Goal: Task Accomplishment & Management: Manage account settings

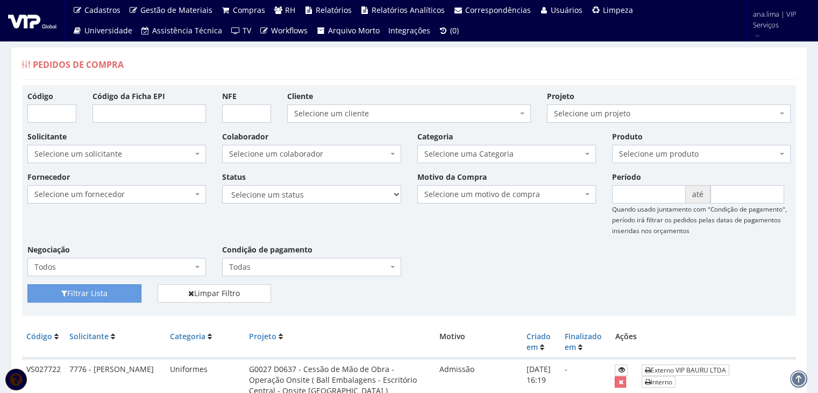
click at [341, 154] on span "Selecione um colaborador" at bounding box center [308, 153] width 158 height 11
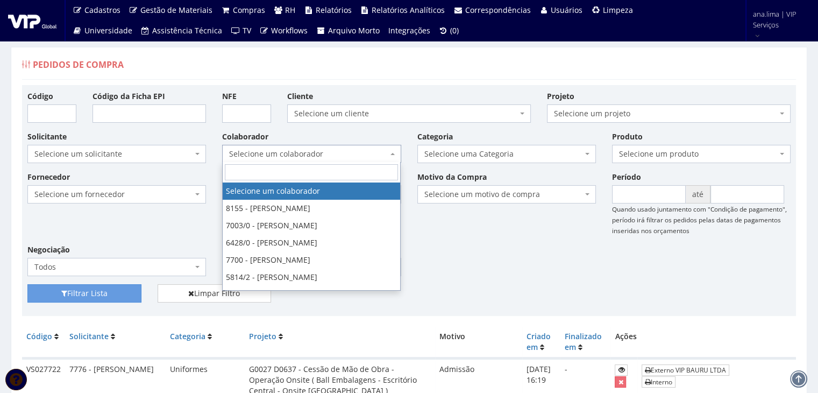
click at [341, 154] on span "Selecione um colaborador" at bounding box center [308, 153] width 158 height 11
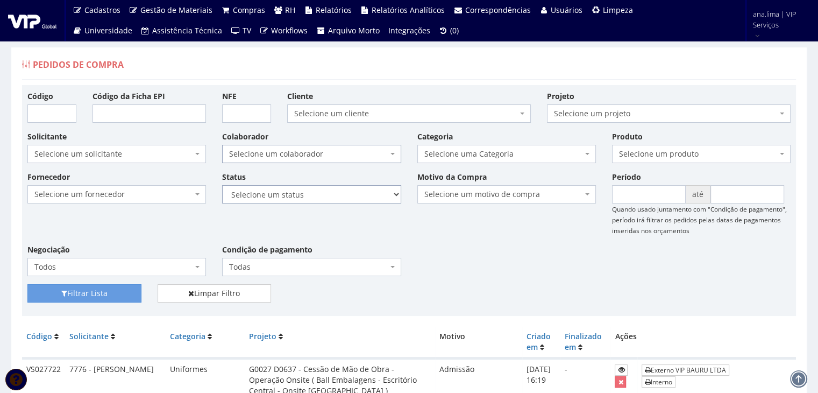
click at [341, 202] on select "Selecione um status Cancelado Aguardando Aprovação Diretoria Pedido Aprovado Ag…" at bounding box center [311, 194] width 179 height 18
select select "1"
click at [222, 185] on select "Selecione um status Cancelado Aguardando Aprovação Diretoria Pedido Aprovado Ag…" at bounding box center [311, 194] width 179 height 18
click at [118, 292] on button "Filtrar Lista" at bounding box center [84, 293] width 114 height 18
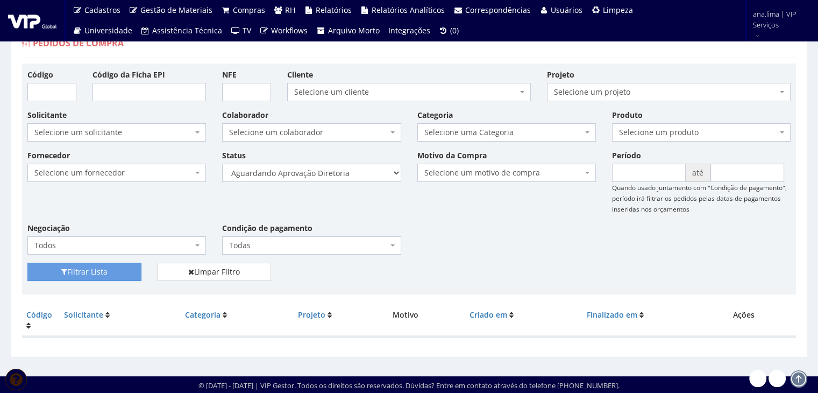
scroll to position [22, 0]
click at [348, 173] on select "Selecione um status Cancelado Aguardando Aprovação Diretoria Pedido Aprovado Ag…" at bounding box center [311, 173] width 179 height 18
select select "4"
click at [222, 164] on select "Selecione um status Cancelado Aguardando Aprovação Diretoria Pedido Aprovado Ag…" at bounding box center [311, 173] width 179 height 18
click at [128, 275] on button "Filtrar Lista" at bounding box center [84, 272] width 114 height 18
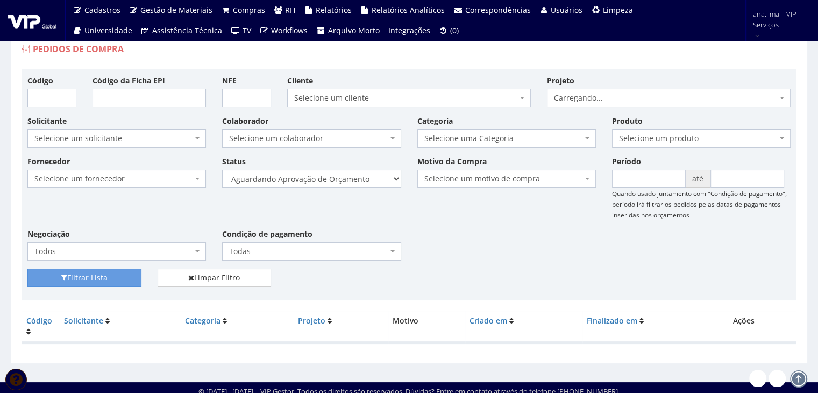
scroll to position [22, 0]
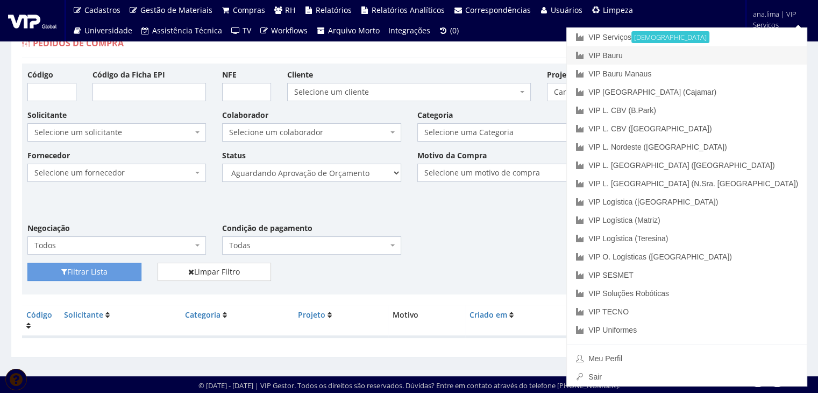
click at [747, 53] on link "VIP Bauru" at bounding box center [687, 55] width 240 height 18
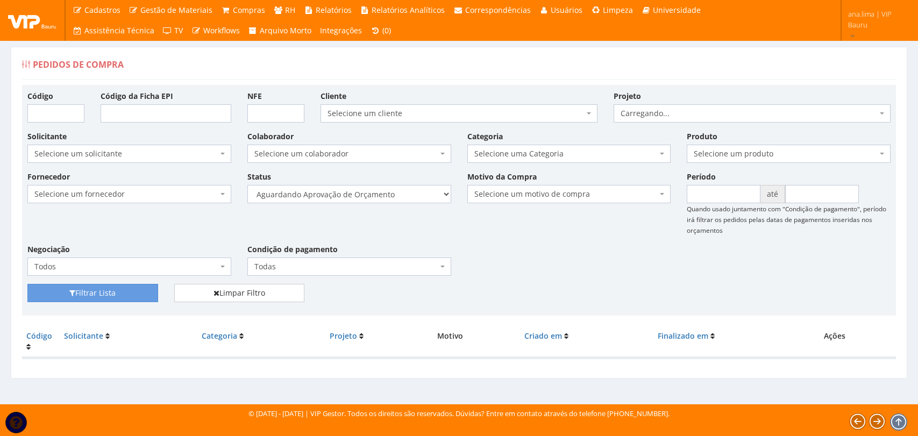
click at [384, 194] on select "Selecione um status Cancelado Aguardando Aprovação Diretoria Pedido Aprovado Ag…" at bounding box center [349, 194] width 204 height 18
select select "1"
click at [247, 185] on select "Selecione um status Cancelado Aguardando Aprovação Diretoria Pedido Aprovado Ag…" at bounding box center [349, 194] width 204 height 18
click at [150, 294] on button "Filtrar Lista" at bounding box center [92, 293] width 131 height 18
click at [373, 194] on select "Selecione um status Cancelado Aguardando Aprovação Diretoria Pedido Aprovado Ag…" at bounding box center [349, 194] width 204 height 18
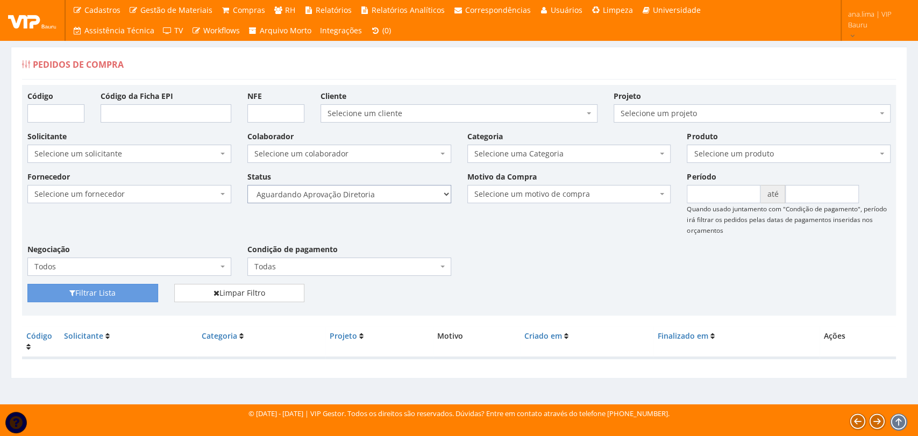
select select "4"
click at [247, 185] on select "Selecione um status Cancelado Aguardando Aprovação Diretoria Pedido Aprovado Ag…" at bounding box center [349, 194] width 204 height 18
click at [125, 294] on button "Filtrar Lista" at bounding box center [92, 293] width 131 height 18
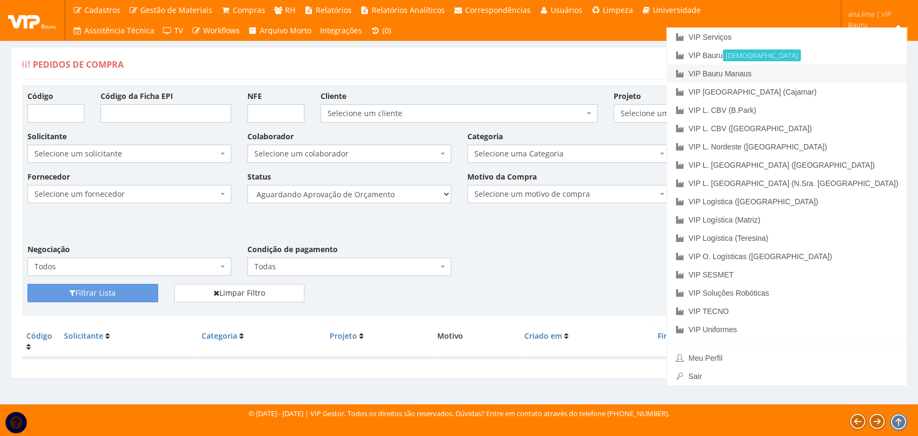
click at [845, 74] on link "VIP Bauru Manaus" at bounding box center [787, 74] width 240 height 18
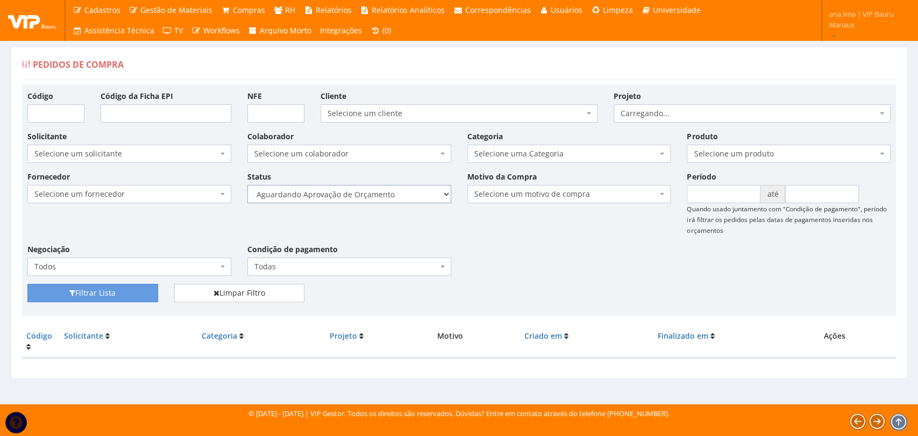
click at [392, 200] on select "Selecione um status Cancelado Aguardando Aprovação Diretoria Pedido Aprovado Ag…" at bounding box center [349, 194] width 204 height 18
select select "1"
click at [247, 185] on select "Selecione um status Cancelado Aguardando Aprovação Diretoria Pedido Aprovado Ag…" at bounding box center [349, 194] width 204 height 18
click at [134, 292] on button "Filtrar Lista" at bounding box center [92, 293] width 131 height 18
click at [384, 194] on select "Selecione um status Cancelado Aguardando Aprovação Diretoria Pedido Aprovado Ag…" at bounding box center [349, 194] width 204 height 18
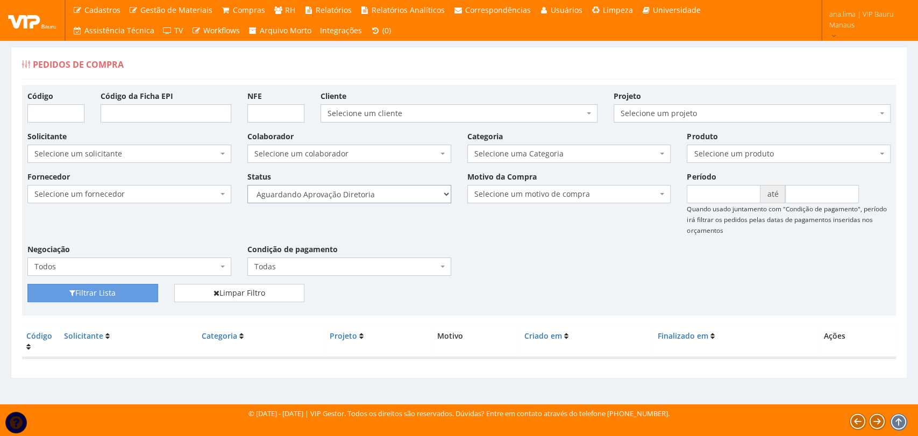
select select "4"
click at [247, 185] on select "Selecione um status Cancelado Aguardando Aprovação Diretoria Pedido Aprovado Ag…" at bounding box center [349, 194] width 204 height 18
click at [139, 300] on button "Filtrar Lista" at bounding box center [92, 293] width 131 height 18
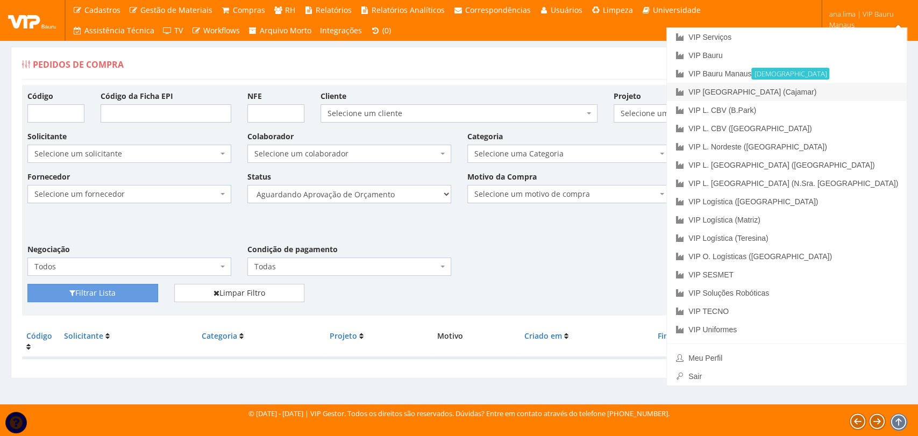
click at [831, 94] on link "VIP [GEOGRAPHIC_DATA] (Cajamar)" at bounding box center [787, 92] width 240 height 18
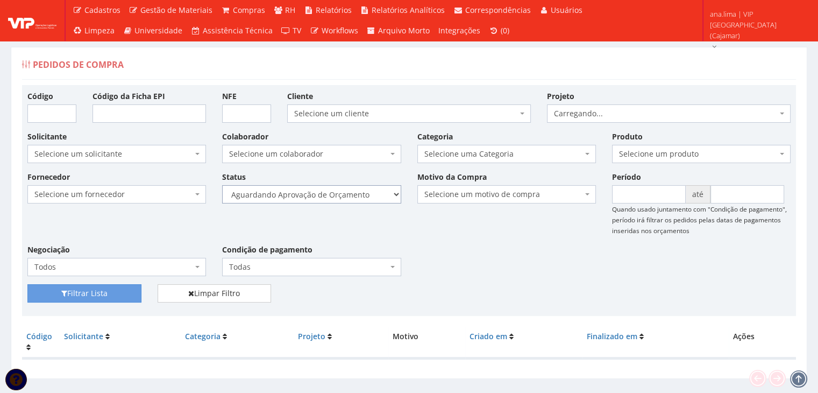
click at [366, 188] on select "Selecione um status Cancelado Aguardando Aprovação Diretoria Pedido Aprovado Ag…" at bounding box center [311, 194] width 179 height 18
select select "1"
click at [222, 185] on select "Selecione um status Cancelado Aguardando Aprovação Diretoria Pedido Aprovado Ag…" at bounding box center [311, 194] width 179 height 18
click at [124, 296] on button "Filtrar Lista" at bounding box center [84, 293] width 114 height 18
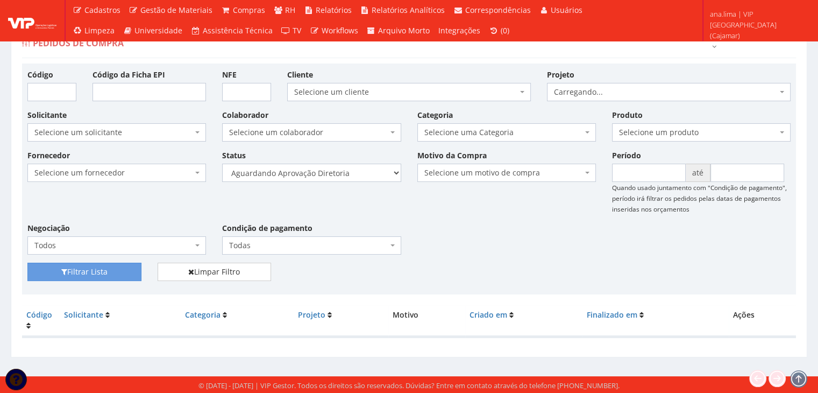
scroll to position [22, 0]
click at [357, 174] on select "Selecione um status Cancelado Aguardando Aprovação Diretoria Pedido Aprovado Ag…" at bounding box center [311, 173] width 179 height 18
select select "4"
click at [222, 164] on select "Selecione um status Cancelado Aguardando Aprovação Diretoria Pedido Aprovado Ag…" at bounding box center [311, 173] width 179 height 18
click at [119, 278] on button "Filtrar Lista" at bounding box center [84, 272] width 114 height 18
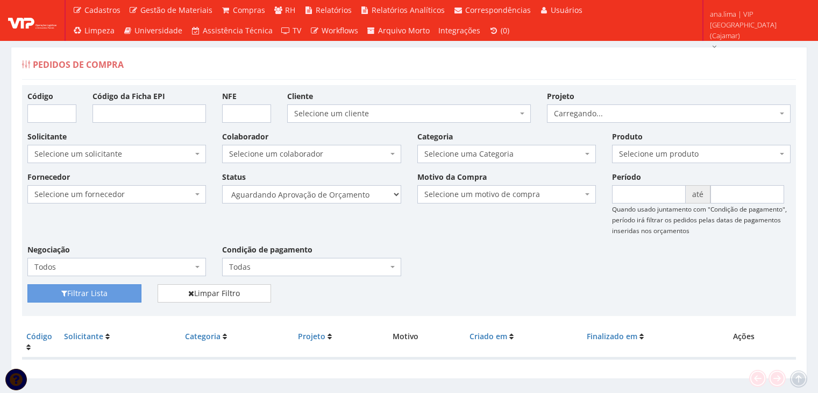
scroll to position [22, 0]
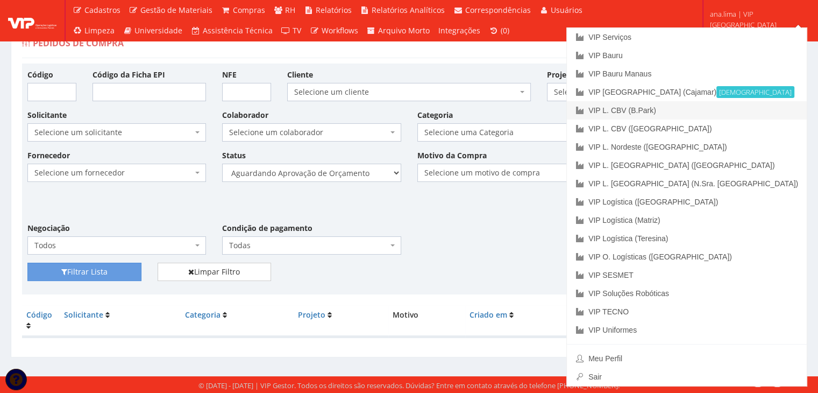
click at [770, 119] on link "VIP L. CBV (B.Park)" at bounding box center [687, 110] width 240 height 18
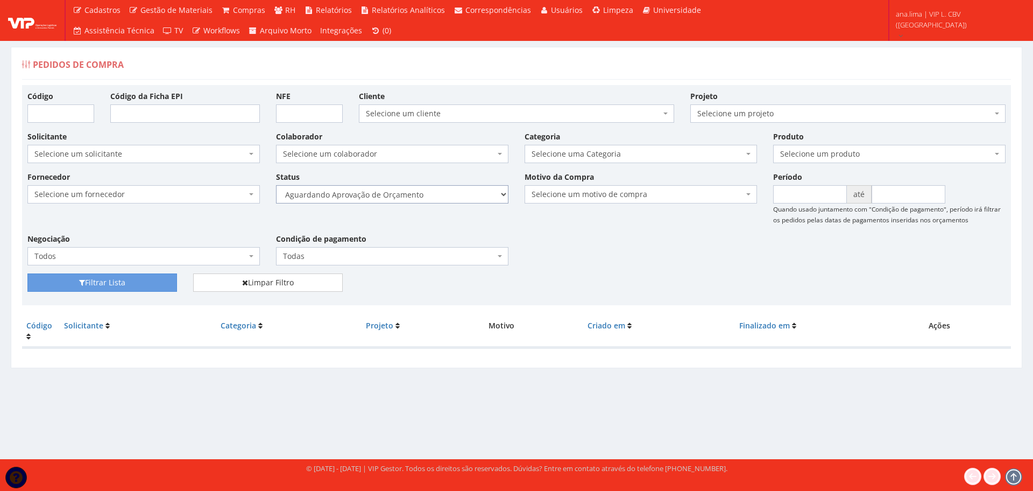
click at [408, 199] on select "Selecione um status Cancelado Aguardando Aprovação Diretoria Pedido Aprovado Ag…" at bounding box center [392, 194] width 232 height 18
select select "1"
click at [276, 185] on select "Selecione um status Cancelado Aguardando Aprovação Diretoria Pedido Aprovado Ag…" at bounding box center [392, 194] width 232 height 18
click at [128, 284] on button "Filtrar Lista" at bounding box center [102, 282] width 150 height 18
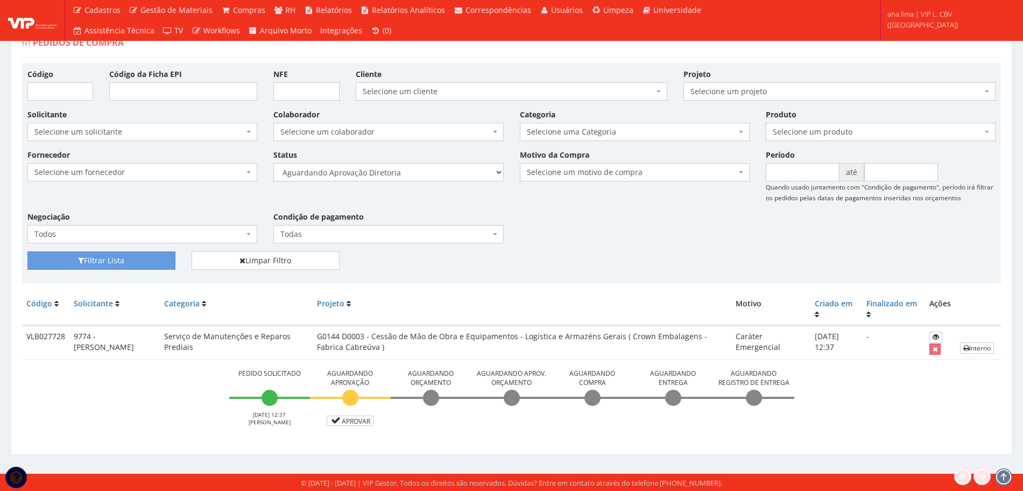
scroll to position [23, 0]
click at [346, 423] on link "Aprovar" at bounding box center [350, 420] width 47 height 10
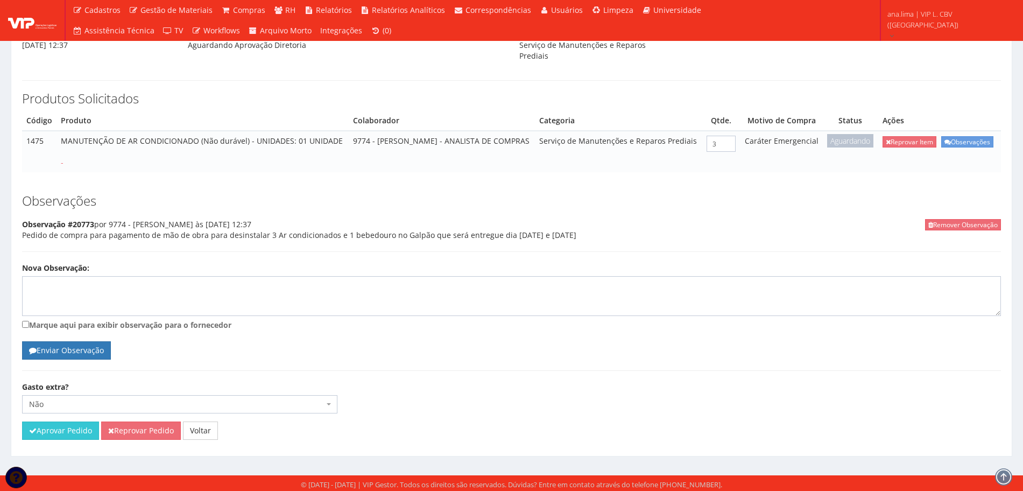
scroll to position [136, 0]
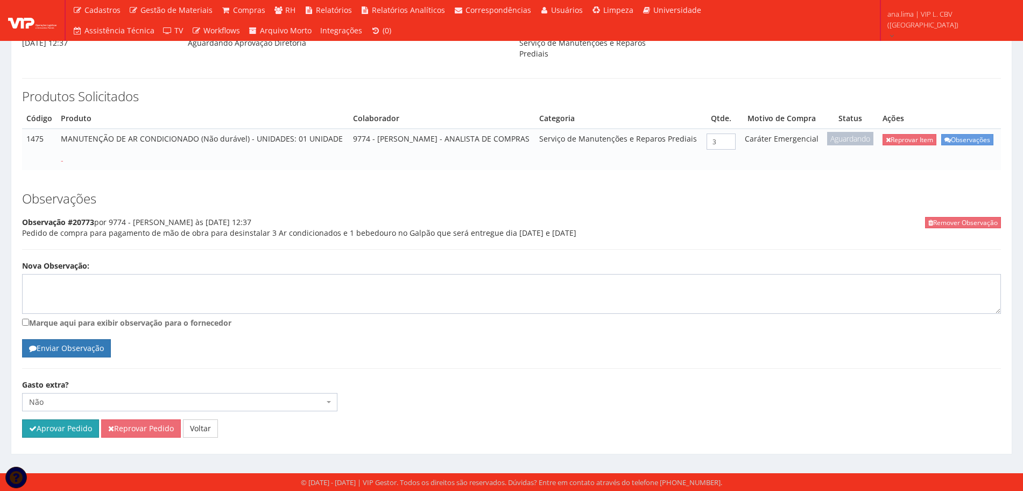
click at [64, 424] on button "Aprovar Pedido" at bounding box center [60, 428] width 77 height 18
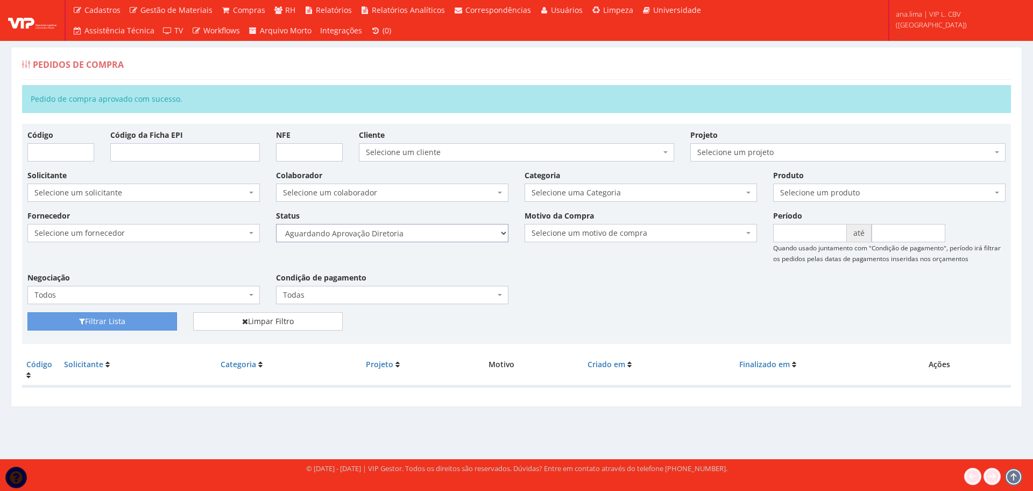
click at [450, 238] on select "Selecione um status Cancelado Aguardando Aprovação Diretoria Pedido Aprovado Ag…" at bounding box center [392, 233] width 232 height 18
click at [276, 224] on select "Selecione um status Cancelado Aguardando Aprovação Diretoria Pedido Aprovado Ag…" at bounding box center [392, 233] width 232 height 18
click at [144, 317] on button "Filtrar Lista" at bounding box center [102, 321] width 150 height 18
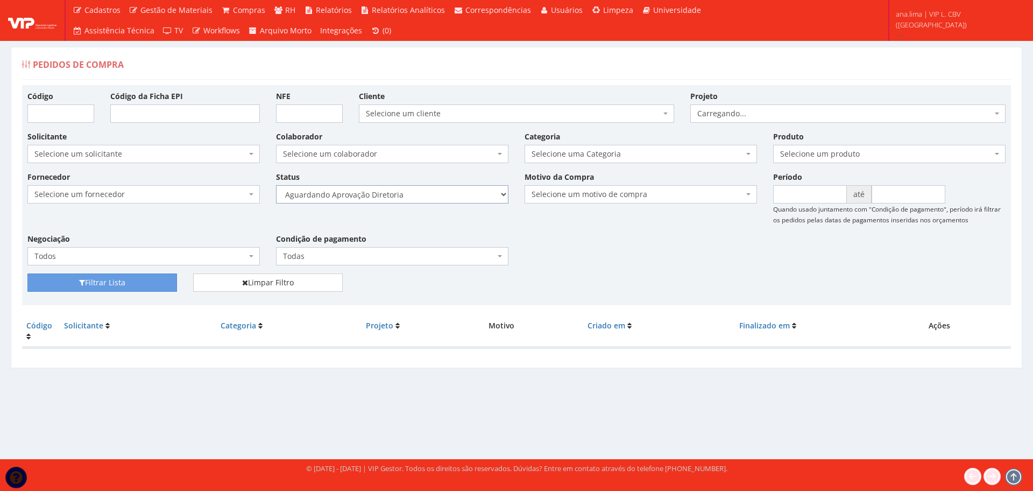
click at [437, 197] on select "Selecione um status Cancelado Aguardando Aprovação Diretoria Pedido Aprovado Ag…" at bounding box center [392, 194] width 232 height 18
select select "4"
click at [276, 185] on select "Selecione um status Cancelado Aguardando Aprovação Diretoria Pedido Aprovado Ag…" at bounding box center [392, 194] width 232 height 18
click at [162, 278] on button "Filtrar Lista" at bounding box center [102, 282] width 150 height 18
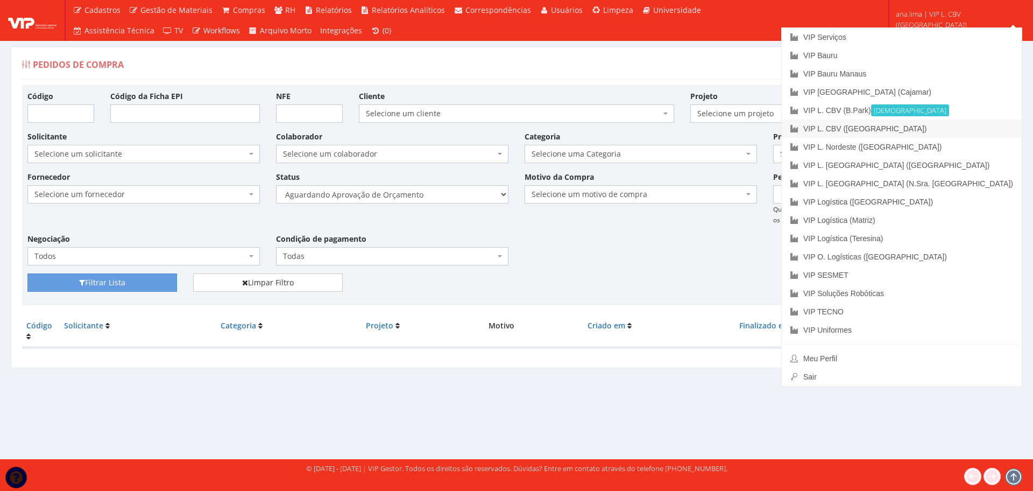
click at [945, 128] on link "VIP L. CBV ([GEOGRAPHIC_DATA])" at bounding box center [902, 128] width 240 height 18
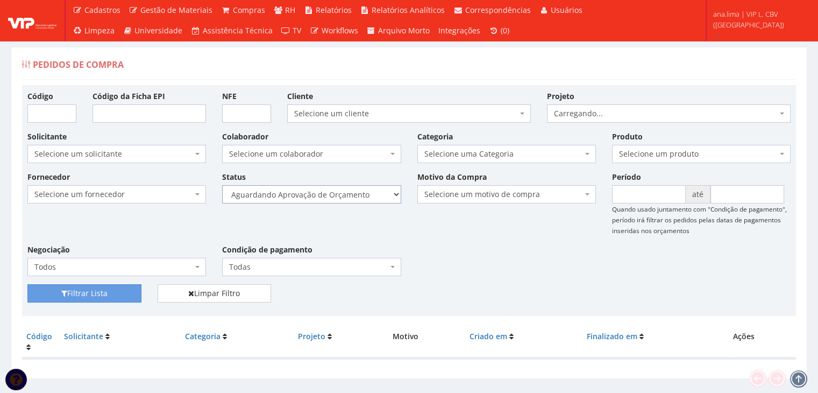
click at [360, 193] on select "Selecione um status Cancelado Aguardando Aprovação Diretoria Pedido Aprovado Ag…" at bounding box center [311, 194] width 179 height 18
select select "1"
click at [222, 185] on select "Selecione um status Cancelado Aguardando Aprovação Diretoria Pedido Aprovado Ag…" at bounding box center [311, 194] width 179 height 18
click at [109, 293] on button "Filtrar Lista" at bounding box center [84, 293] width 114 height 18
click at [353, 194] on select "Selecione um status Cancelado Aguardando Aprovação Diretoria Pedido Aprovado Ag…" at bounding box center [311, 194] width 179 height 18
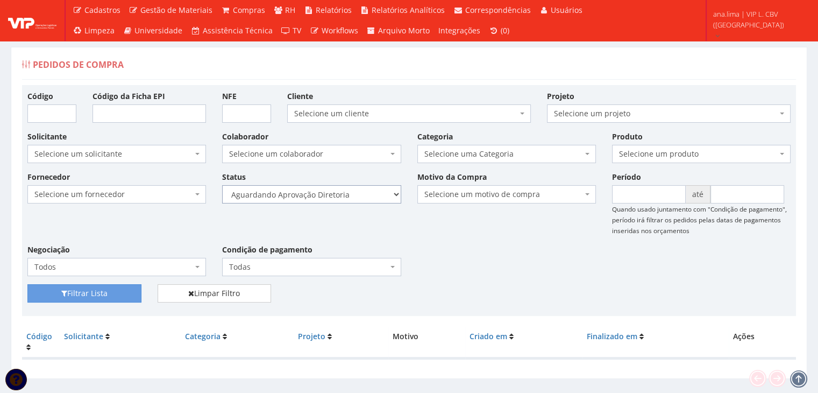
select select "4"
click at [222, 185] on select "Selecione um status Cancelado Aguardando Aprovação Diretoria Pedido Aprovado Ag…" at bounding box center [311, 194] width 179 height 18
click at [112, 296] on button "Filtrar Lista" at bounding box center [84, 293] width 114 height 18
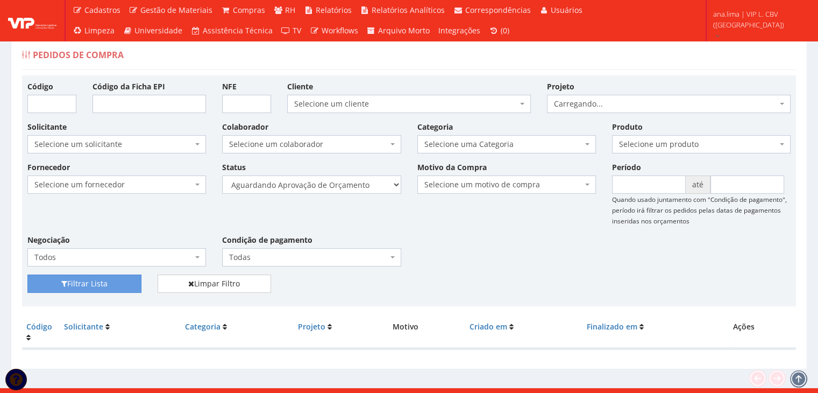
scroll to position [22, 0]
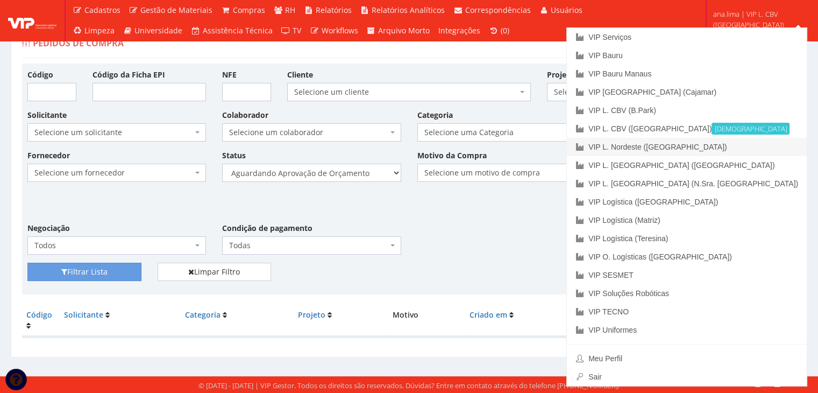
click at [753, 147] on link "VIP L. Nordeste ([GEOGRAPHIC_DATA])" at bounding box center [687, 147] width 240 height 18
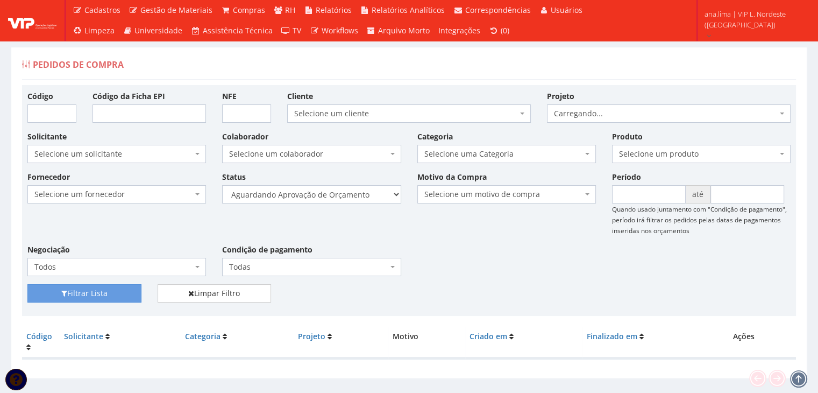
select select "1"
click at [222, 185] on select "Selecione um status Cancelado Aguardando Aprovação Diretoria Pedido Aprovado Ag…" at bounding box center [311, 194] width 179 height 18
click at [132, 290] on button "Filtrar Lista" at bounding box center [84, 293] width 114 height 18
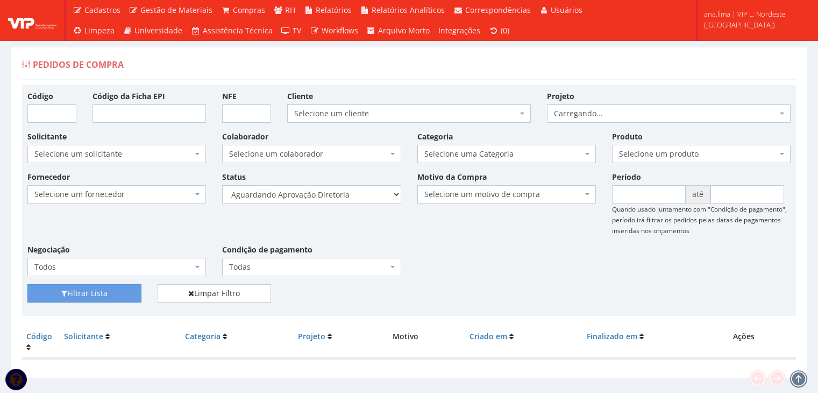
scroll to position [22, 0]
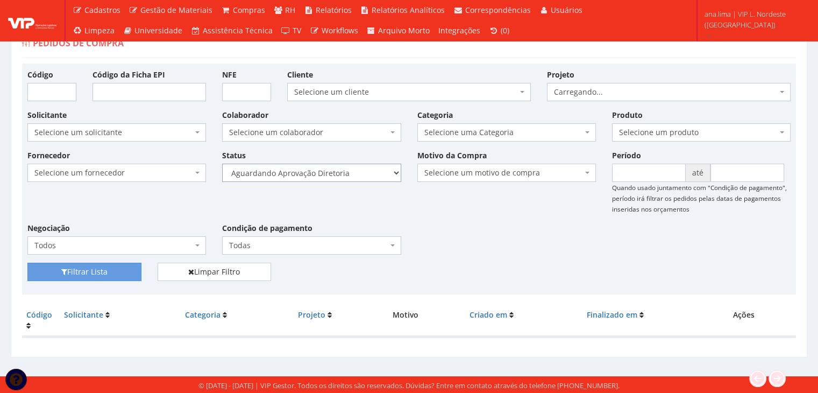
click at [342, 176] on select "Selecione um status Cancelado Aguardando Aprovação Diretoria Pedido Aprovado Ag…" at bounding box center [311, 173] width 179 height 18
select select "4"
click at [222, 164] on select "Selecione um status Cancelado Aguardando Aprovação Diretoria Pedido Aprovado Ag…" at bounding box center [311, 173] width 179 height 18
click at [86, 277] on button "Filtrar Lista" at bounding box center [84, 272] width 114 height 18
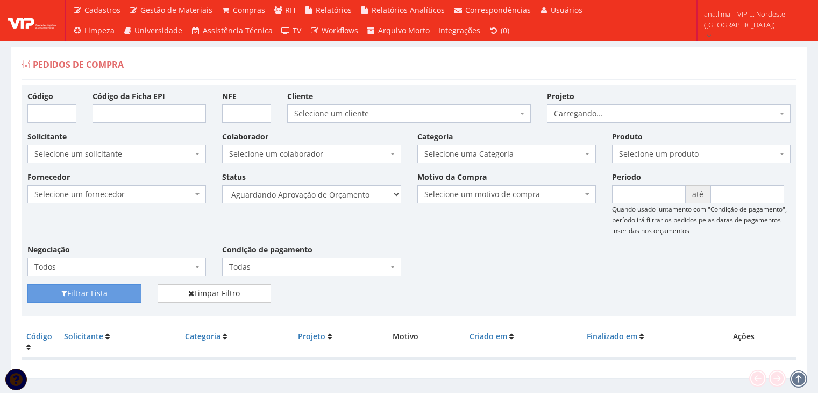
scroll to position [22, 0]
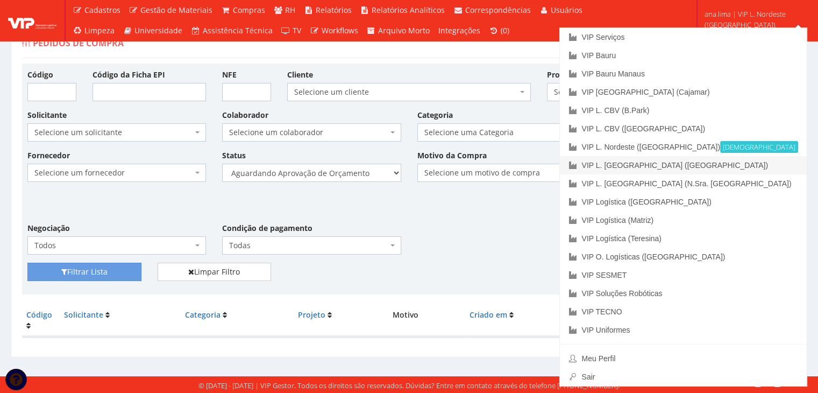
click at [749, 158] on link "VIP L. [GEOGRAPHIC_DATA] ([GEOGRAPHIC_DATA])" at bounding box center [683, 165] width 247 height 18
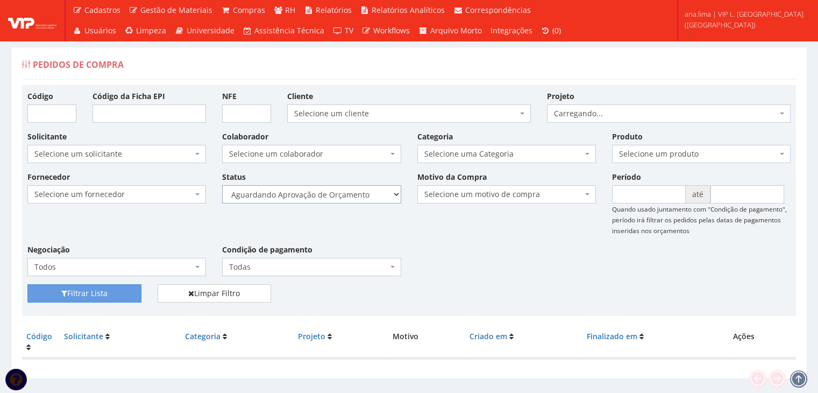
click at [306, 200] on select "Selecione um status Cancelado Aguardando Aprovação Diretoria Pedido Aprovado Ag…" at bounding box center [311, 194] width 179 height 18
select select "1"
click at [222, 185] on select "Selecione um status Cancelado Aguardando Aprovação Diretoria Pedido Aprovado Ag…" at bounding box center [311, 194] width 179 height 18
click at [126, 296] on button "Filtrar Lista" at bounding box center [84, 293] width 114 height 18
click at [342, 198] on select "Selecione um status Cancelado Aguardando Aprovação Diretoria Pedido Aprovado Ag…" at bounding box center [311, 194] width 179 height 18
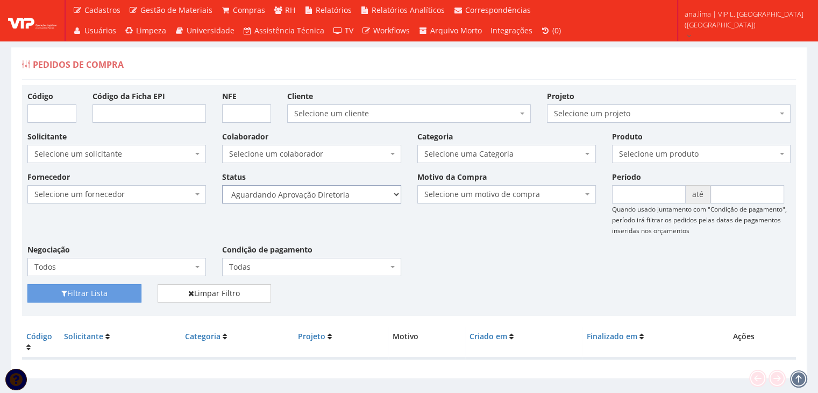
select select "4"
click at [222, 185] on select "Selecione um status Cancelado Aguardando Aprovação Diretoria Pedido Aprovado Ag…" at bounding box center [311, 194] width 179 height 18
click at [84, 287] on button "Filtrar Lista" at bounding box center [84, 293] width 114 height 18
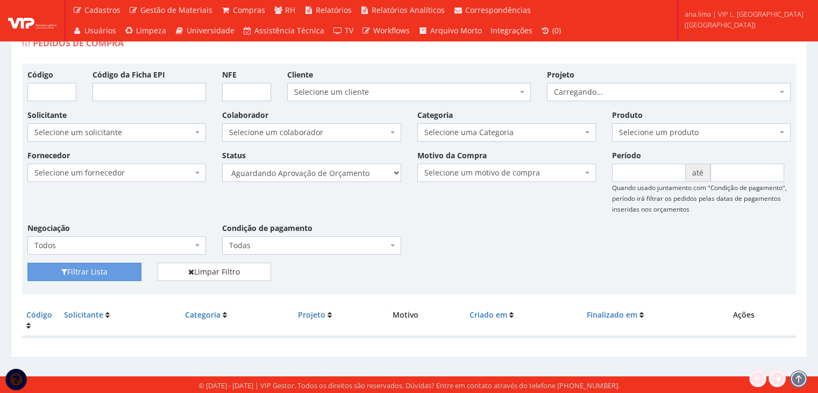
scroll to position [22, 0]
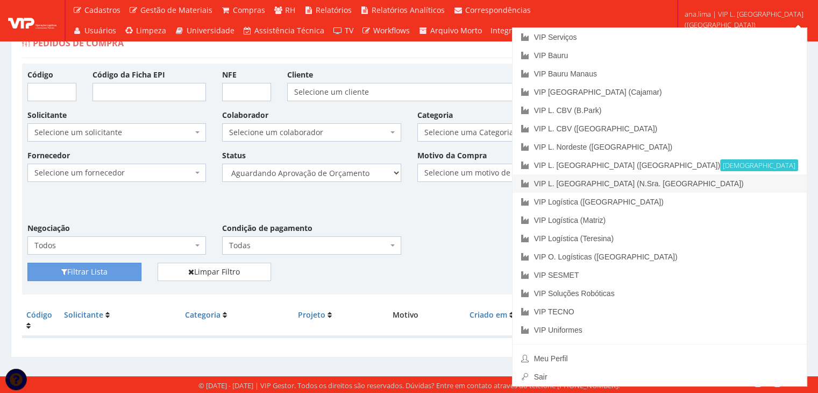
click at [751, 183] on link "VIP L. [GEOGRAPHIC_DATA] (N.Sra. [GEOGRAPHIC_DATA])" at bounding box center [660, 183] width 294 height 18
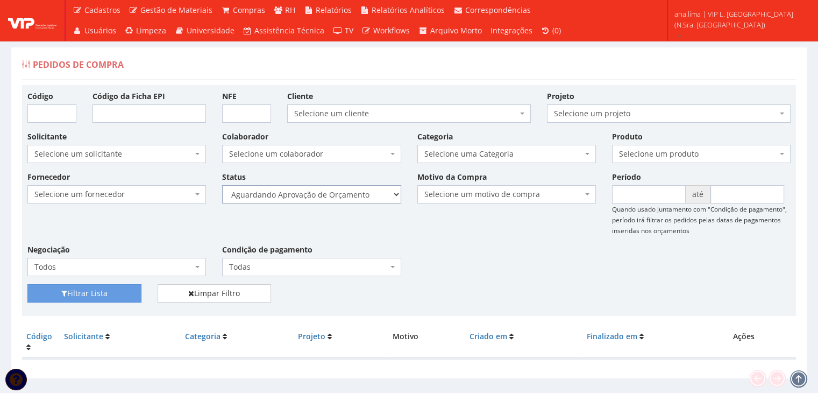
click at [338, 186] on select "Selecione um status Cancelado Aguardando Aprovação Diretoria Pedido Aprovado Ag…" at bounding box center [311, 194] width 179 height 18
select select "1"
click at [222, 185] on select "Selecione um status Cancelado Aguardando Aprovação Diretoria Pedido Aprovado Ag…" at bounding box center [311, 194] width 179 height 18
click at [103, 294] on button "Filtrar Lista" at bounding box center [84, 293] width 114 height 18
drag, startPoint x: 0, startPoint y: 0, endPoint x: 361, endPoint y: 189, distance: 407.4
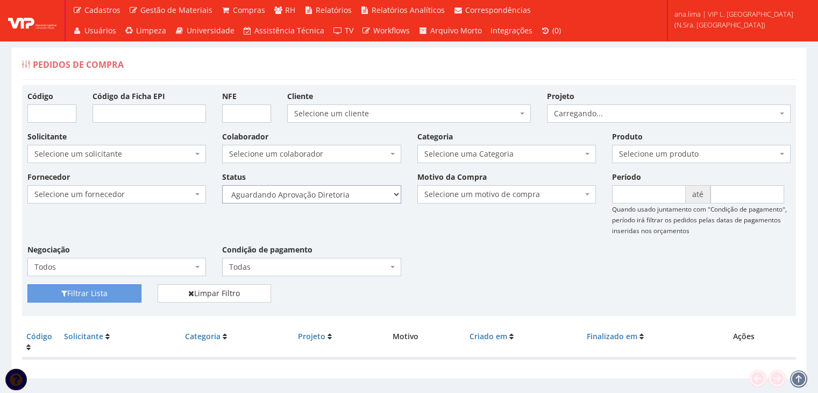
click at [361, 189] on select "Selecione um status Cancelado Aguardando Aprovação Diretoria Pedido Aprovado Ag…" at bounding box center [311, 194] width 179 height 18
select select "4"
click at [222, 185] on select "Selecione um status Cancelado Aguardando Aprovação Diretoria Pedido Aprovado Ag…" at bounding box center [311, 194] width 179 height 18
click at [113, 298] on button "Filtrar Lista" at bounding box center [84, 293] width 114 height 18
click at [331, 192] on select "Selecione um status Cancelado Aguardando Aprovação Diretoria Pedido Aprovado Ag…" at bounding box center [311, 194] width 179 height 18
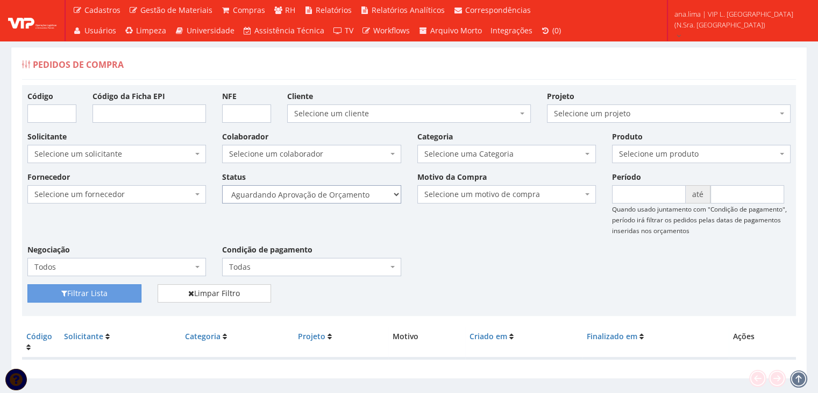
select select "1"
click at [222, 185] on select "Selecione um status Cancelado Aguardando Aprovação Diretoria Pedido Aprovado Ag…" at bounding box center [311, 194] width 179 height 18
click at [104, 298] on button "Filtrar Lista" at bounding box center [84, 293] width 114 height 18
click at [330, 201] on select "Selecione um status Cancelado Aguardando Aprovação Diretoria Pedido Aprovado Ag…" at bounding box center [311, 194] width 179 height 18
select select "4"
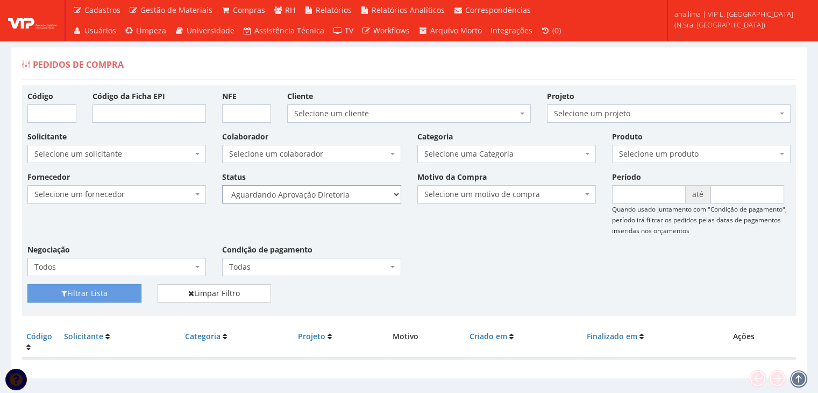
click at [222, 185] on select "Selecione um status Cancelado Aguardando Aprovação Diretoria Pedido Aprovado Ag…" at bounding box center [311, 194] width 179 height 18
click at [100, 293] on button "Filtrar Lista" at bounding box center [84, 293] width 114 height 18
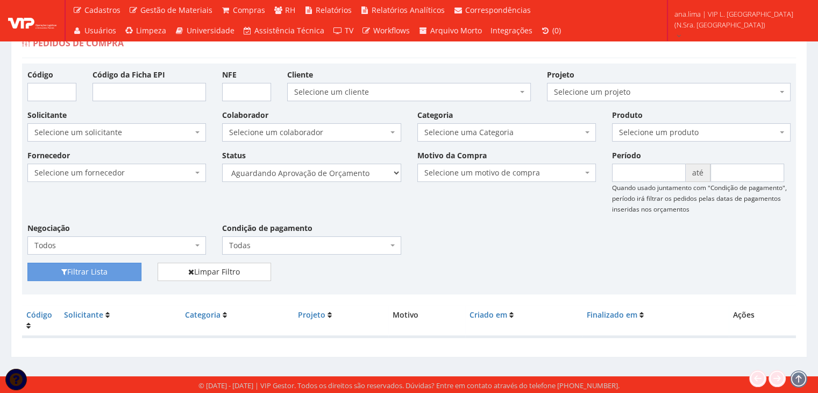
scroll to position [22, 0]
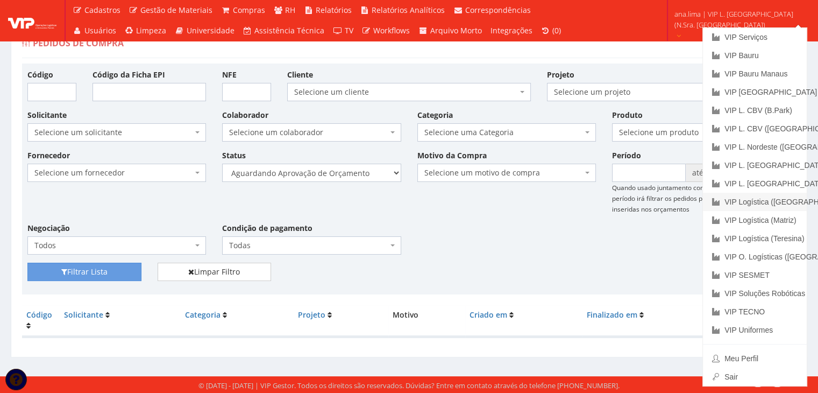
click at [758, 204] on link "VIP Logística ([GEOGRAPHIC_DATA])" at bounding box center [755, 202] width 104 height 18
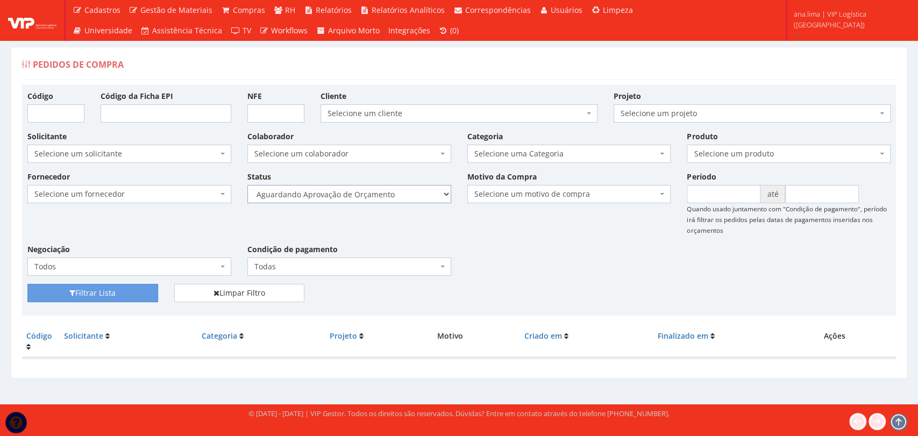
click at [353, 197] on select "Selecione um status Cancelado Aguardando Aprovação Diretoria Pedido Aprovado Ag…" at bounding box center [349, 194] width 204 height 18
select select "1"
click at [247, 185] on select "Selecione um status Cancelado Aguardando Aprovação Diretoria Pedido Aprovado Ag…" at bounding box center [349, 194] width 204 height 18
click at [123, 292] on button "Filtrar Lista" at bounding box center [92, 293] width 131 height 18
click at [391, 191] on select "Selecione um status Cancelado Aguardando Aprovação Diretoria Pedido Aprovado Ag…" at bounding box center [349, 194] width 204 height 18
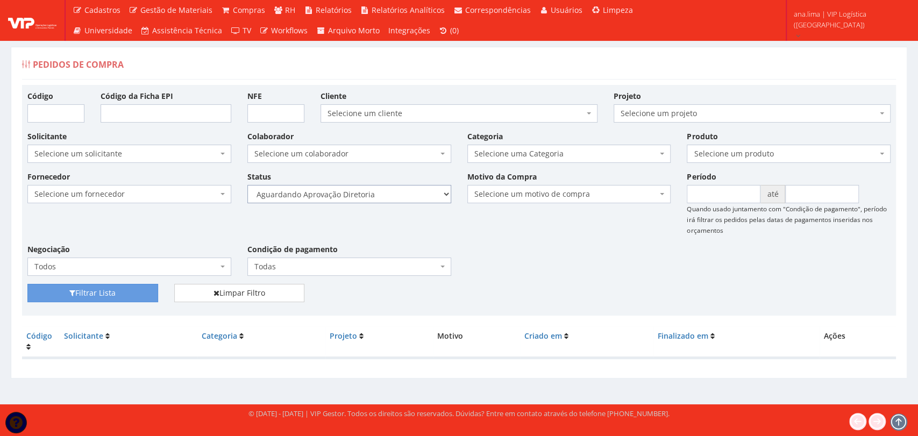
select select "4"
click at [247, 185] on select "Selecione um status Cancelado Aguardando Aprovação Diretoria Pedido Aprovado Ag…" at bounding box center [349, 194] width 204 height 18
click at [134, 299] on button "Filtrar Lista" at bounding box center [92, 293] width 131 height 18
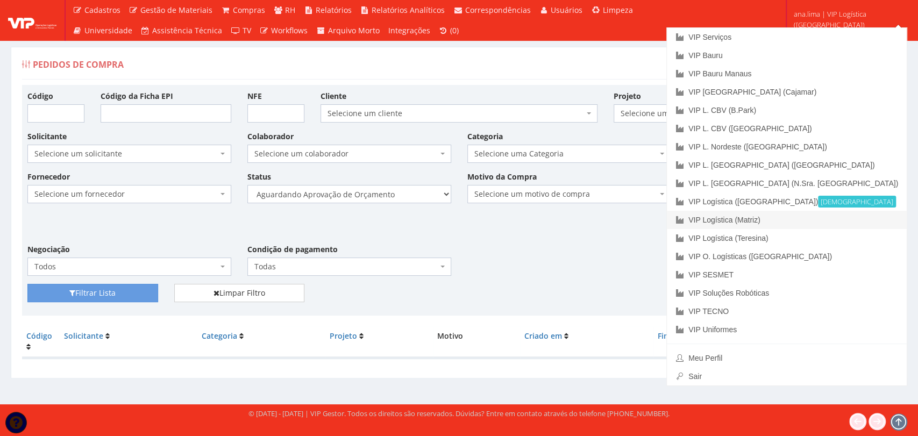
click at [856, 217] on link "VIP Logística (Matriz)" at bounding box center [787, 220] width 240 height 18
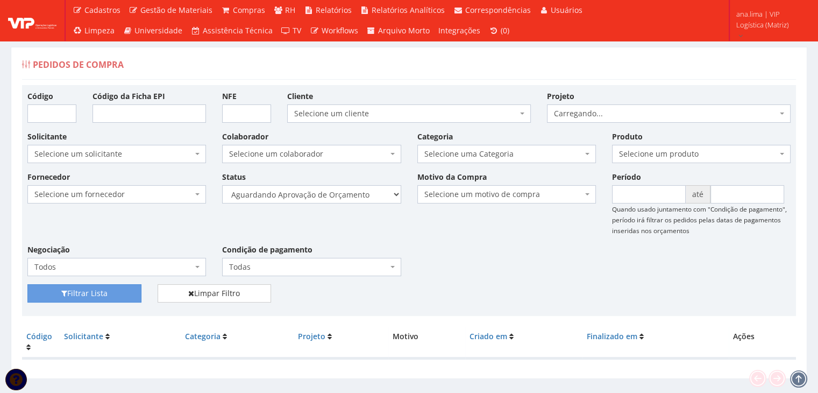
select select "1"
click at [222, 185] on select "Selecione um status Cancelado Aguardando Aprovação Diretoria Pedido Aprovado Ag…" at bounding box center [311, 194] width 179 height 18
click at [104, 294] on button "Filtrar Lista" at bounding box center [84, 293] width 114 height 18
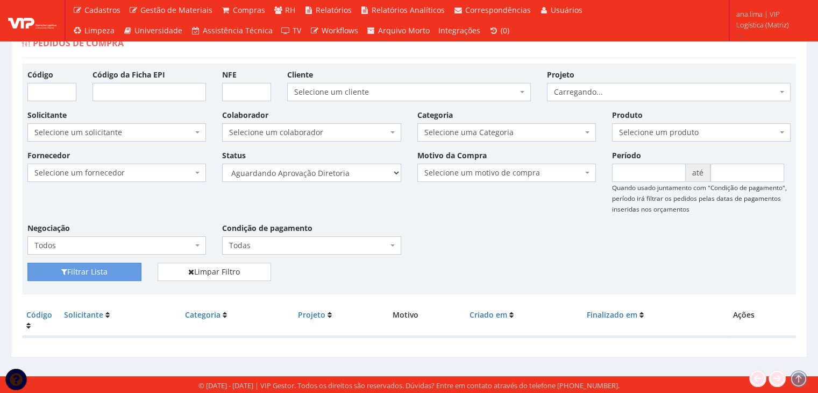
scroll to position [22, 0]
drag, startPoint x: 351, startPoint y: 170, endPoint x: 351, endPoint y: 176, distance: 6.5
click at [351, 170] on select "Selecione um status Cancelado Aguardando Aprovação Diretoria Pedido Aprovado Ag…" at bounding box center [311, 173] width 179 height 18
select select "4"
click at [222, 164] on select "Selecione um status Cancelado Aguardando Aprovação Diretoria Pedido Aprovado Ag…" at bounding box center [311, 173] width 179 height 18
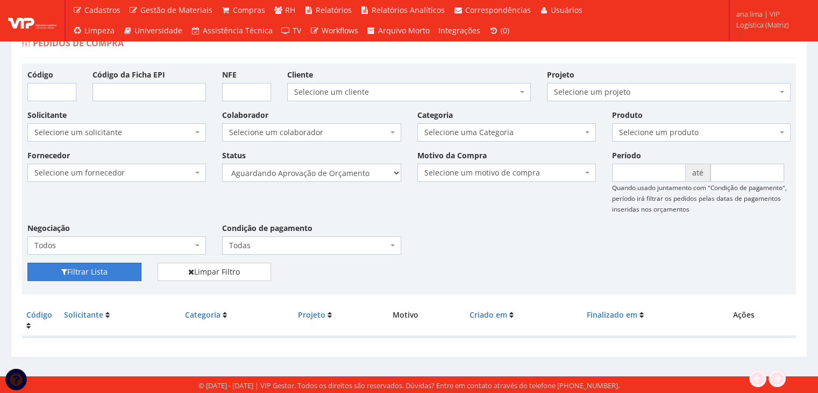
click at [116, 267] on button "Filtrar Lista" at bounding box center [84, 272] width 114 height 18
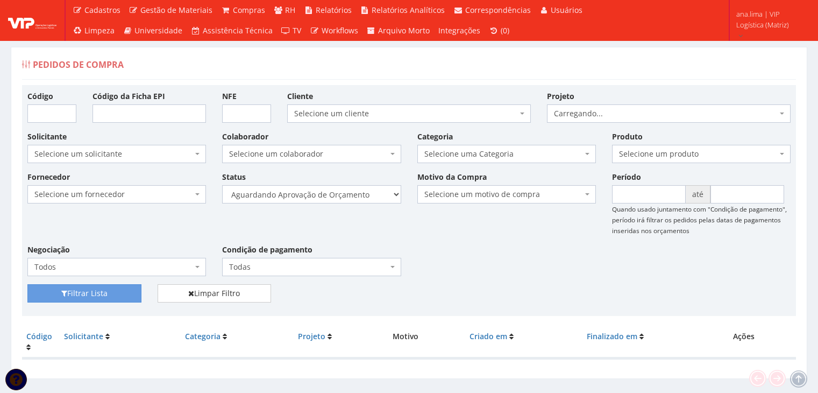
scroll to position [22, 0]
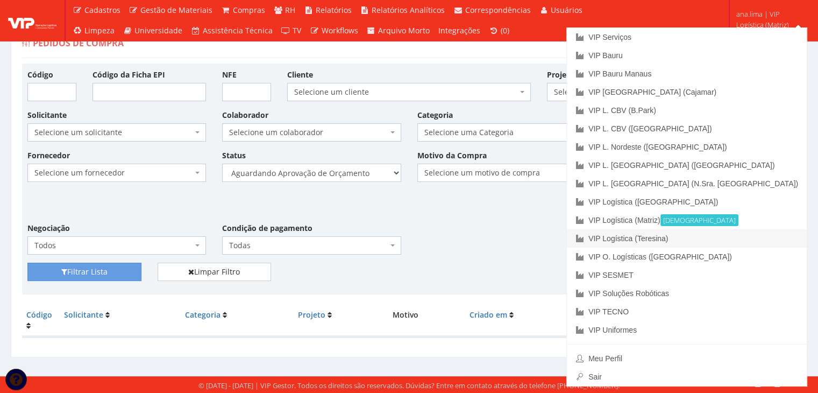
click at [733, 246] on link "VIP Logística (Teresina)" at bounding box center [687, 238] width 240 height 18
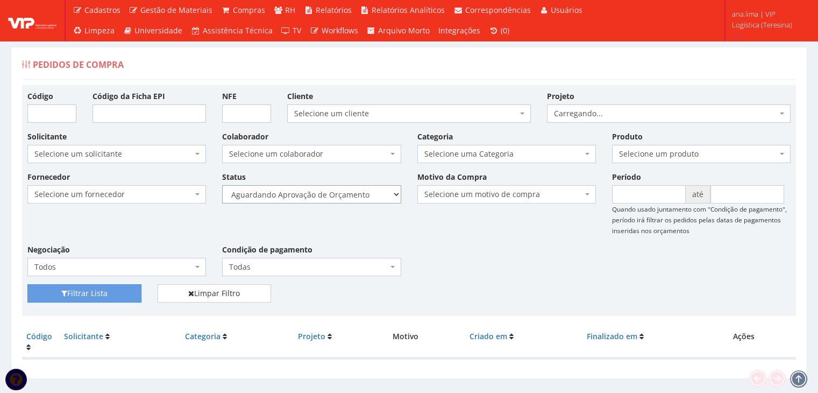
drag, startPoint x: 0, startPoint y: 0, endPoint x: 364, endPoint y: 202, distance: 415.9
click at [364, 201] on select "Selecione um status Cancelado Aguardando Aprovação Diretoria Pedido Aprovado Ag…" at bounding box center [311, 194] width 179 height 18
select select "1"
click at [222, 185] on select "Selecione um status Cancelado Aguardando Aprovação Diretoria Pedido Aprovado Ag…" at bounding box center [311, 194] width 179 height 18
click at [118, 296] on button "Filtrar Lista" at bounding box center [84, 293] width 114 height 18
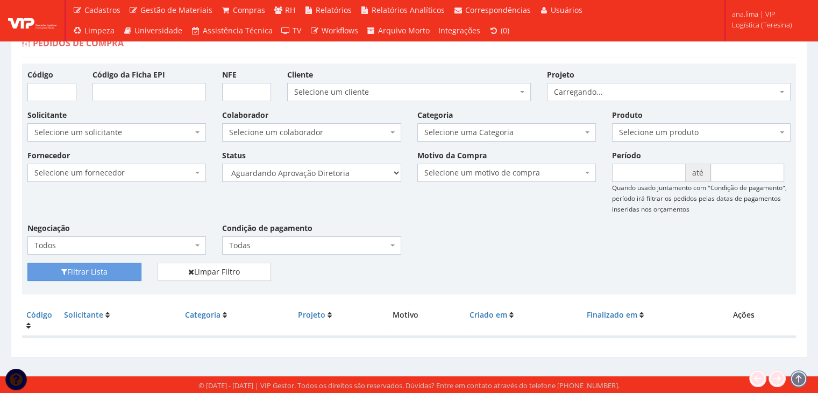
scroll to position [22, 0]
click at [377, 173] on select "Selecione um status Cancelado Aguardando Aprovação Diretoria Pedido Aprovado Ag…" at bounding box center [311, 173] width 179 height 18
select select "4"
click at [222, 164] on select "Selecione um status Cancelado Aguardando Aprovação Diretoria Pedido Aprovado Ag…" at bounding box center [311, 173] width 179 height 18
click at [138, 267] on button "Filtrar Lista" at bounding box center [84, 272] width 114 height 18
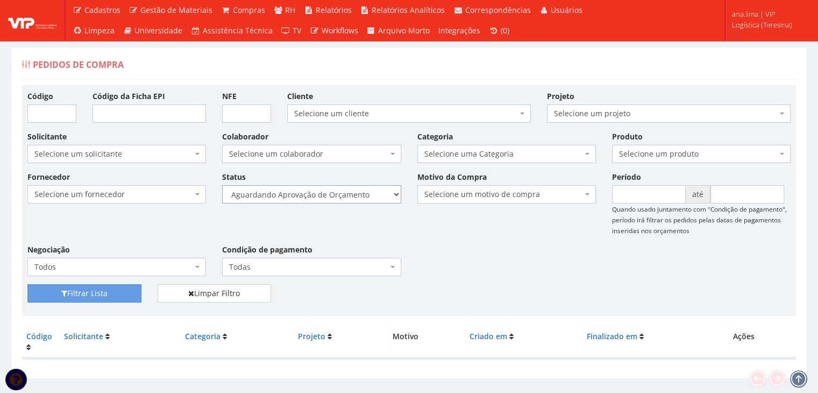
click at [377, 196] on select "Selecione um status Cancelado Aguardando Aprovação Diretoria Pedido Aprovado Ag…" at bounding box center [311, 194] width 179 height 18
select select "1"
click at [222, 185] on select "Selecione um status Cancelado Aguardando Aprovação Diretoria Pedido Aprovado Ag…" at bounding box center [311, 194] width 179 height 18
drag, startPoint x: 130, startPoint y: 294, endPoint x: 155, endPoint y: 283, distance: 27.0
click at [130, 294] on button "Filtrar Lista" at bounding box center [84, 293] width 114 height 18
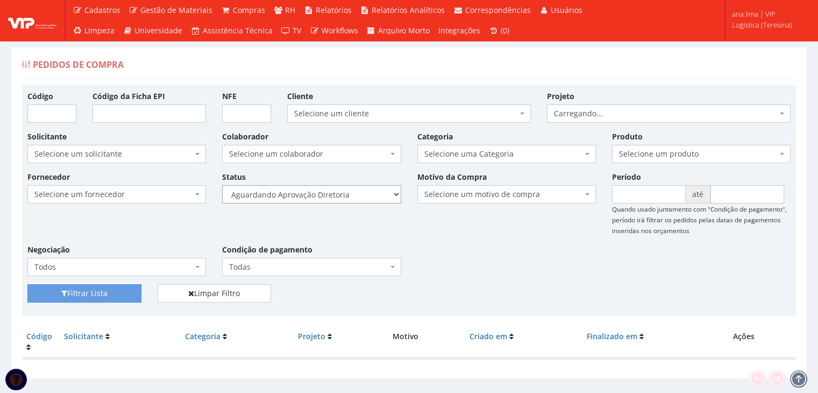
drag, startPoint x: 0, startPoint y: 0, endPoint x: 359, endPoint y: 199, distance: 410.6
click at [359, 199] on select "Selecione um status Cancelado Aguardando Aprovação Diretoria Pedido Aprovado Ag…" at bounding box center [311, 194] width 179 height 18
select select "4"
click at [222, 185] on select "Selecione um status Cancelado Aguardando Aprovação Diretoria Pedido Aprovado Ag…" at bounding box center [311, 194] width 179 height 18
click at [123, 292] on button "Filtrar Lista" at bounding box center [84, 293] width 114 height 18
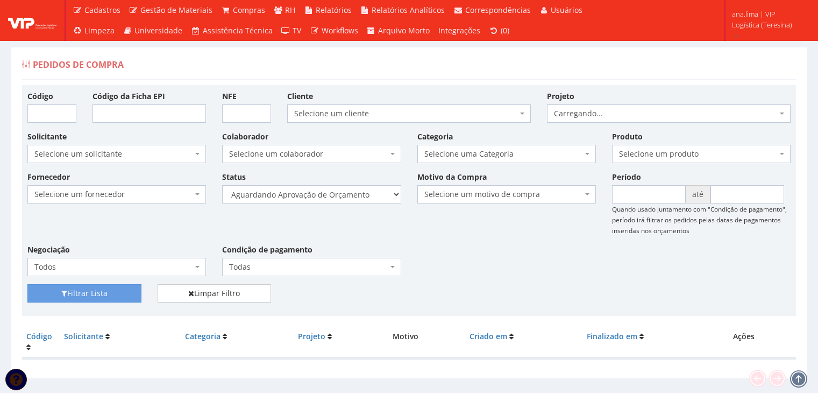
scroll to position [22, 0]
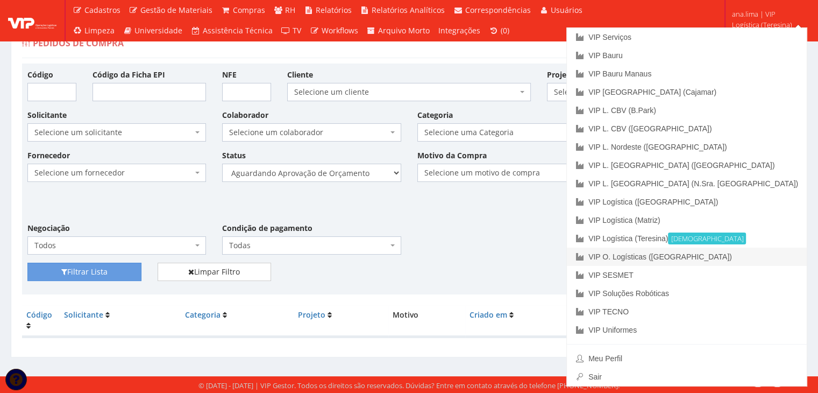
click at [772, 259] on link "VIP O. Logísticas ([GEOGRAPHIC_DATA])" at bounding box center [687, 256] width 240 height 18
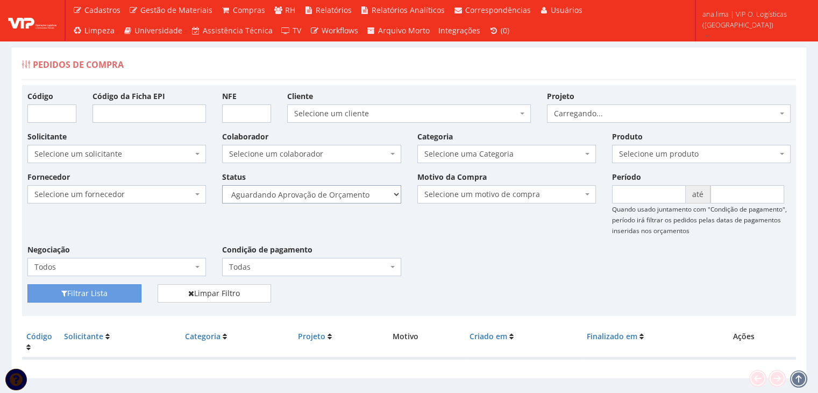
drag, startPoint x: 0, startPoint y: 0, endPoint x: 369, endPoint y: 202, distance: 420.9
click at [373, 193] on select "Selecione um status Cancelado Aguardando Aprovação Diretoria Pedido Aprovado Ag…" at bounding box center [311, 194] width 179 height 18
select select "1"
click at [222, 185] on select "Selecione um status Cancelado Aguardando Aprovação Diretoria Pedido Aprovado Ag…" at bounding box center [311, 194] width 179 height 18
click at [128, 298] on button "Filtrar Lista" at bounding box center [84, 293] width 114 height 18
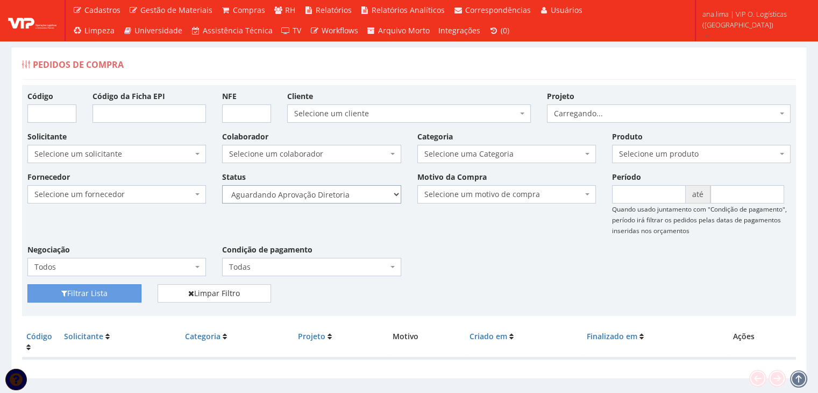
click at [362, 192] on select "Selecione um status Cancelado Aguardando Aprovação Diretoria Pedido Aprovado Ag…" at bounding box center [311, 194] width 179 height 18
select select "4"
click at [222, 185] on select "Selecione um status Cancelado Aguardando Aprovação Diretoria Pedido Aprovado Ag…" at bounding box center [311, 194] width 179 height 18
click at [100, 292] on button "Filtrar Lista" at bounding box center [84, 293] width 114 height 18
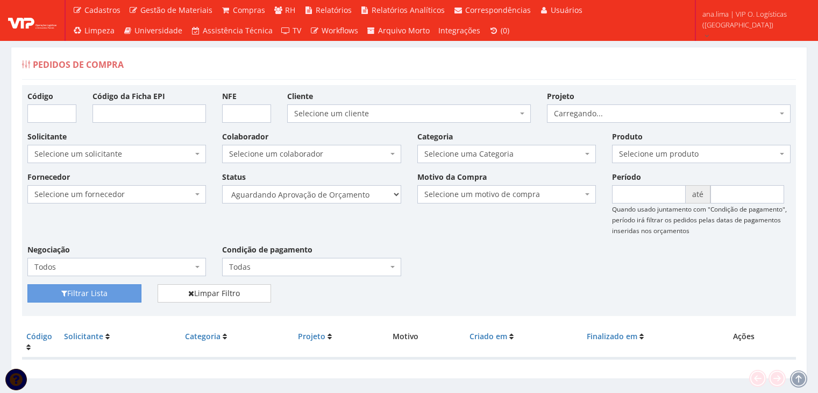
scroll to position [22, 0]
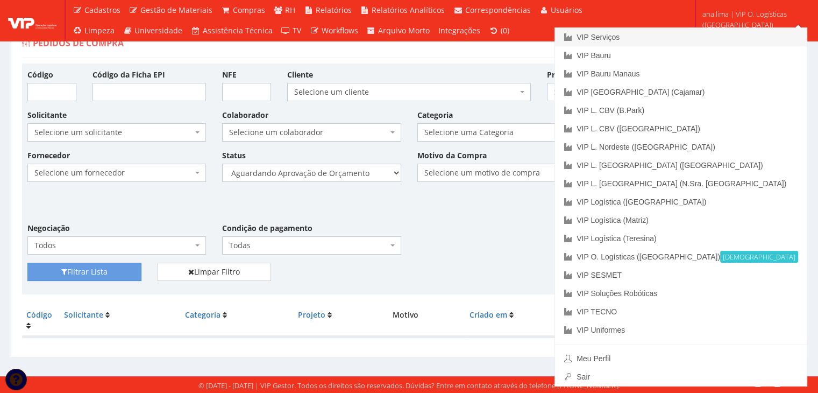
click at [704, 37] on link "VIP Serviços" at bounding box center [681, 37] width 252 height 18
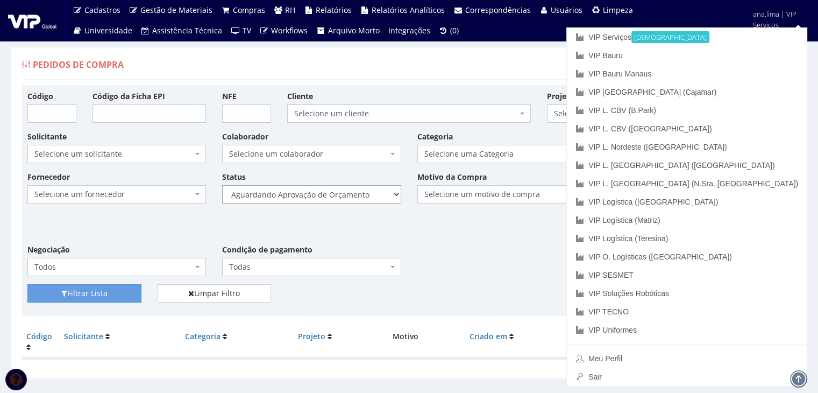
click at [336, 193] on select "Selecione um status Cancelado Aguardando Aprovação Diretoria Pedido Aprovado Ag…" at bounding box center [311, 194] width 179 height 18
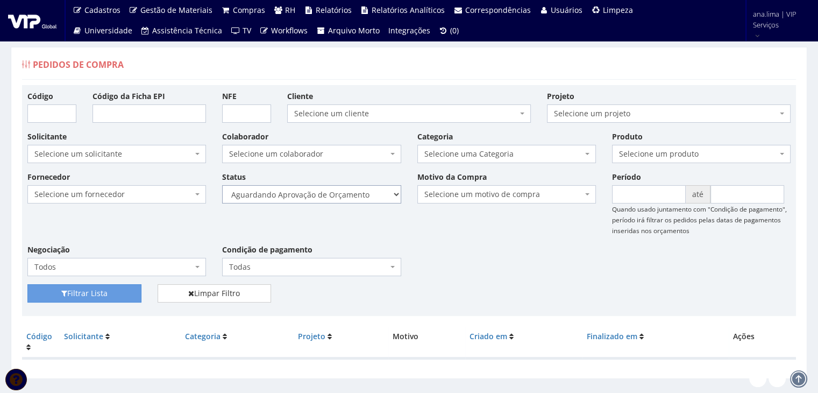
select select "1"
click at [222, 185] on select "Selecione um status Cancelado Aguardando Aprovação Diretoria Pedido Aprovado Ag…" at bounding box center [311, 194] width 179 height 18
click at [126, 293] on button "Filtrar Lista" at bounding box center [84, 293] width 114 height 18
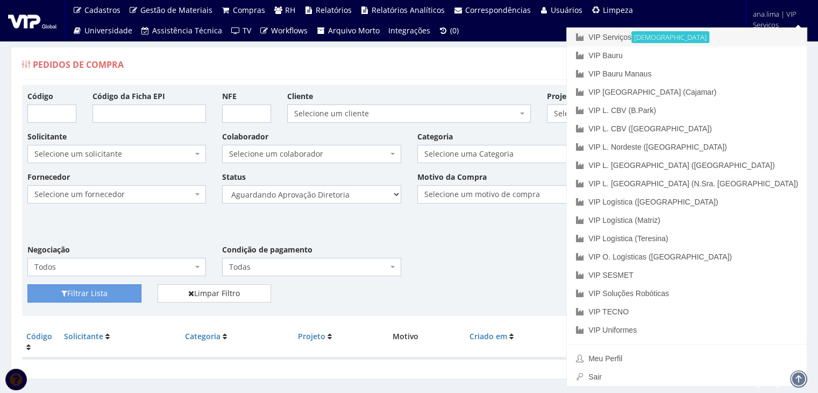
click at [705, 37] on link "VIP Serviços Ativa" at bounding box center [687, 37] width 240 height 18
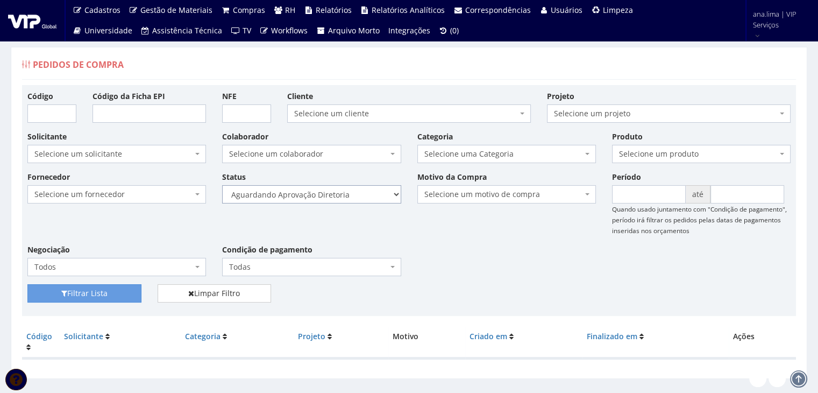
click at [346, 194] on select "Selecione um status Cancelado Aguardando Aprovação Diretoria Pedido Aprovado Ag…" at bounding box center [311, 194] width 179 height 18
click at [222, 185] on select "Selecione um status Cancelado Aguardando Aprovação Diretoria Pedido Aprovado Ag…" at bounding box center [311, 194] width 179 height 18
click at [124, 291] on button "Filtrar Lista" at bounding box center [84, 293] width 114 height 18
drag, startPoint x: 0, startPoint y: 0, endPoint x: 346, endPoint y: 195, distance: 397.7
click at [346, 192] on select "Selecione um status Cancelado Aguardando Aprovação Diretoria Pedido Aprovado Ag…" at bounding box center [311, 194] width 179 height 18
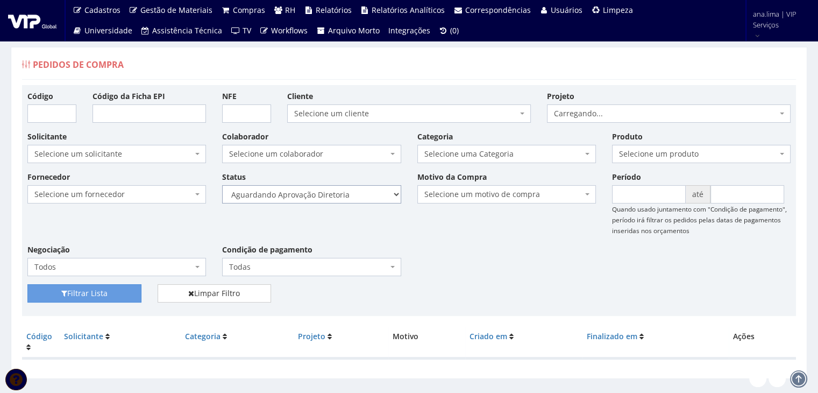
select select "4"
click at [222, 185] on select "Selecione um status Cancelado Aguardando Aprovação Diretoria Pedido Aprovado Ag…" at bounding box center [311, 194] width 179 height 18
click at [133, 293] on button "Filtrar Lista" at bounding box center [84, 293] width 114 height 18
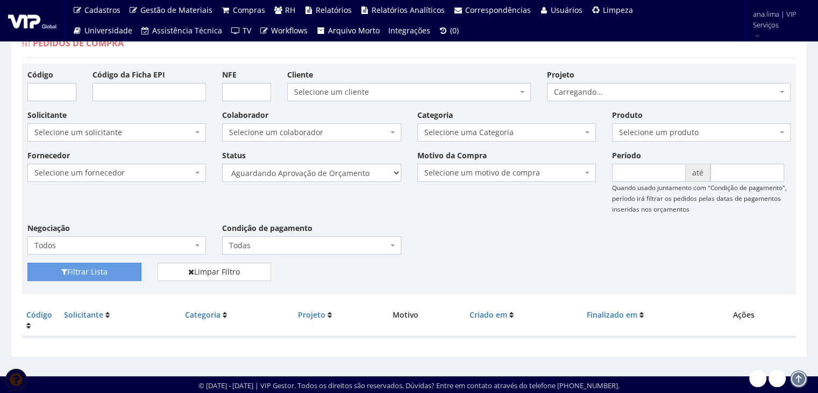
scroll to position [22, 0]
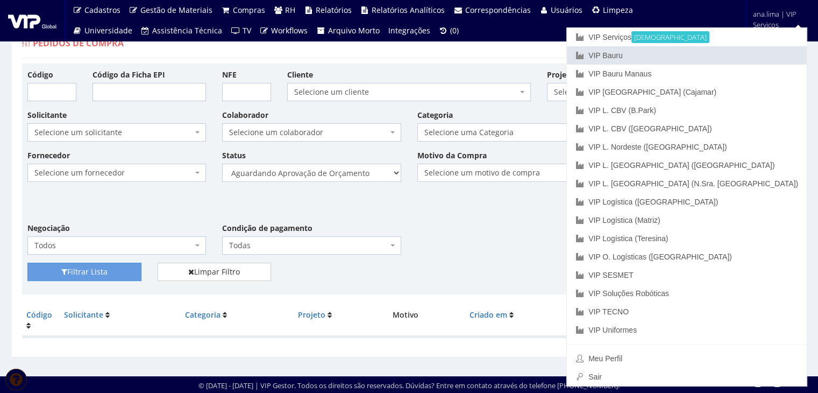
drag, startPoint x: 753, startPoint y: 49, endPoint x: 677, endPoint y: 81, distance: 82.0
click at [753, 50] on link "VIP Bauru" at bounding box center [687, 55] width 240 height 18
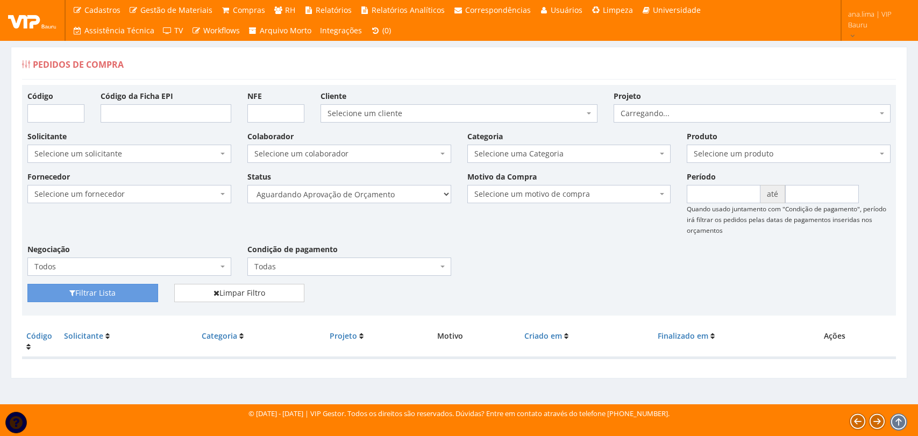
click at [405, 199] on select "Selecione um status Cancelado Aguardando Aprovação Diretoria Pedido Aprovado Ag…" at bounding box center [349, 194] width 204 height 18
select select "1"
click at [247, 185] on select "Selecione um status Cancelado Aguardando Aprovação Diretoria Pedido Aprovado Ag…" at bounding box center [349, 194] width 204 height 18
click at [122, 295] on button "Filtrar Lista" at bounding box center [92, 293] width 131 height 18
click at [398, 195] on select "Selecione um status Cancelado Aguardando Aprovação Diretoria Pedido Aprovado Ag…" at bounding box center [349, 194] width 204 height 18
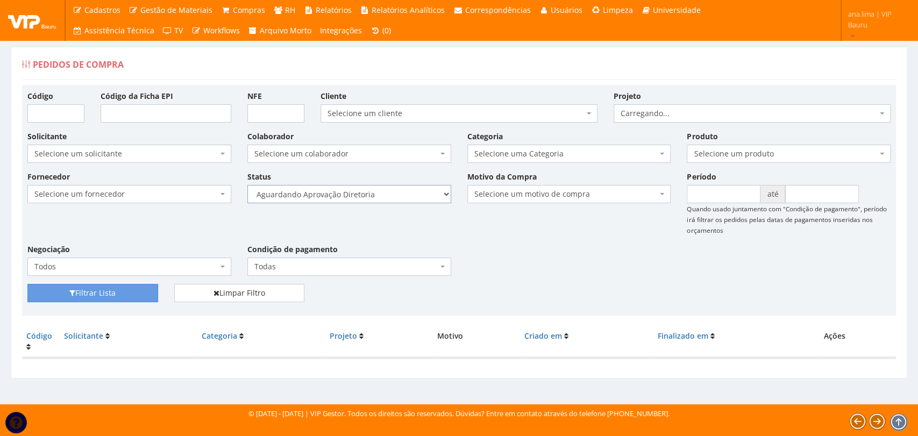
select select "4"
click at [247, 185] on select "Selecione um status Cancelado Aguardando Aprovação Diretoria Pedido Aprovado Ag…" at bounding box center [349, 194] width 204 height 18
click at [137, 301] on button "Filtrar Lista" at bounding box center [92, 293] width 131 height 18
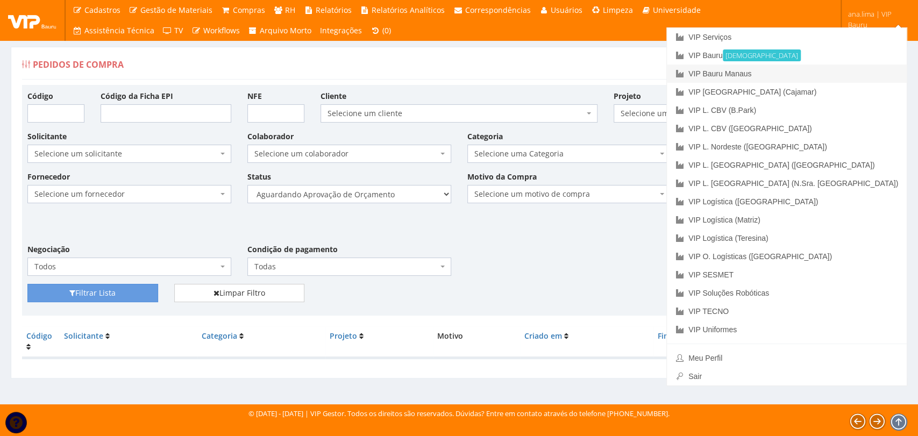
drag, startPoint x: 846, startPoint y: 79, endPoint x: 565, endPoint y: 181, distance: 298.3
click at [845, 79] on link "VIP Bauru Manaus" at bounding box center [787, 74] width 240 height 18
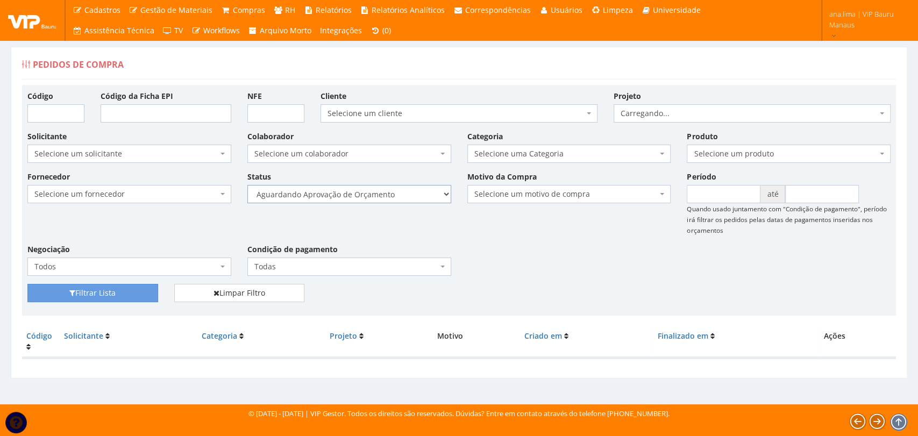
click at [383, 195] on select "Selecione um status Cancelado Aguardando Aprovação Diretoria Pedido Aprovado Ag…" at bounding box center [349, 194] width 204 height 18
select select "1"
click at [247, 185] on select "Selecione um status Cancelado Aguardando Aprovação Diretoria Pedido Aprovado Ag…" at bounding box center [349, 194] width 204 height 18
click at [123, 292] on button "Filtrar Lista" at bounding box center [92, 293] width 131 height 18
click at [398, 187] on select "Selecione um status Cancelado Aguardando Aprovação Diretoria Pedido Aprovado Ag…" at bounding box center [349, 194] width 204 height 18
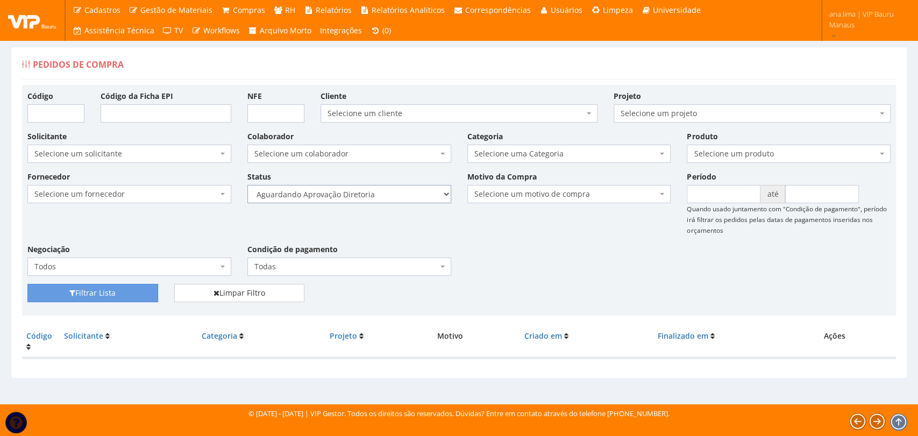
select select "4"
click at [247, 185] on select "Selecione um status Cancelado Aguardando Aprovação Diretoria Pedido Aprovado Ag…" at bounding box center [349, 194] width 204 height 18
click at [146, 292] on button "Filtrar Lista" at bounding box center [92, 293] width 131 height 18
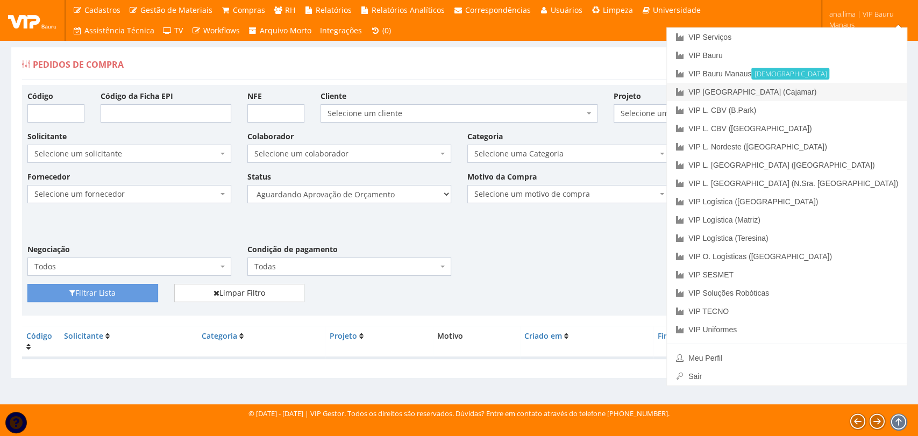
click at [845, 93] on link "VIP [GEOGRAPHIC_DATA] (Cajamar)" at bounding box center [787, 92] width 240 height 18
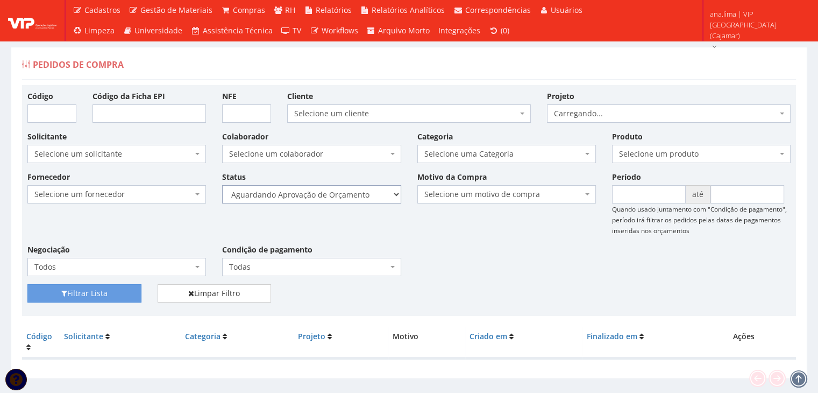
drag, startPoint x: 353, startPoint y: 193, endPoint x: 351, endPoint y: 202, distance: 9.4
click at [353, 193] on select "Selecione um status Cancelado Aguardando Aprovação Diretoria Pedido Aprovado Ag…" at bounding box center [311, 194] width 179 height 18
select select "1"
click at [222, 185] on select "Selecione um status Cancelado Aguardando Aprovação Diretoria Pedido Aprovado Ag…" at bounding box center [311, 194] width 179 height 18
click at [111, 291] on button "Filtrar Lista" at bounding box center [84, 293] width 114 height 18
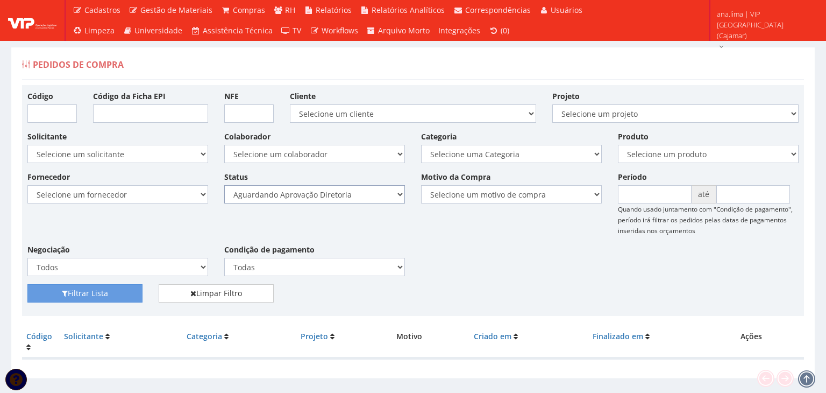
drag, startPoint x: 0, startPoint y: 0, endPoint x: 345, endPoint y: 202, distance: 399.5
click at [344, 198] on select "Selecione um status Cancelado Aguardando Aprovação Diretoria Pedido Aprovado Ag…" at bounding box center [314, 194] width 181 height 18
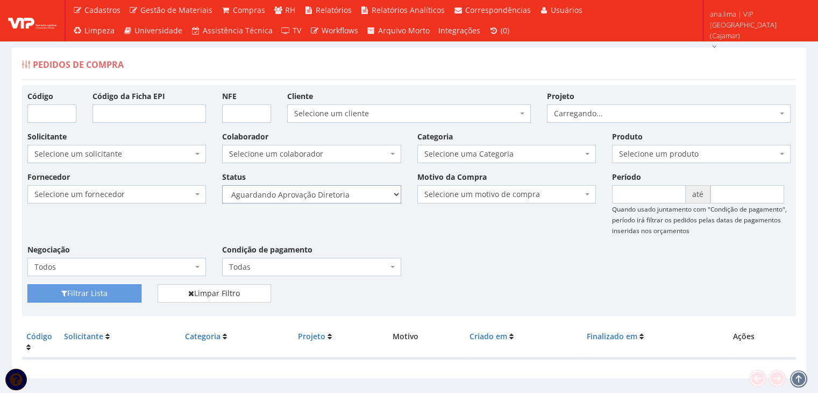
select select "4"
click at [222, 185] on select "Selecione um status Cancelado Aguardando Aprovação Diretoria Pedido Aprovado Ag…" at bounding box center [311, 194] width 179 height 18
click at [140, 289] on div "Filtrar Lista" at bounding box center [84, 293] width 130 height 18
click at [121, 296] on button "Filtrar Lista" at bounding box center [84, 293] width 114 height 18
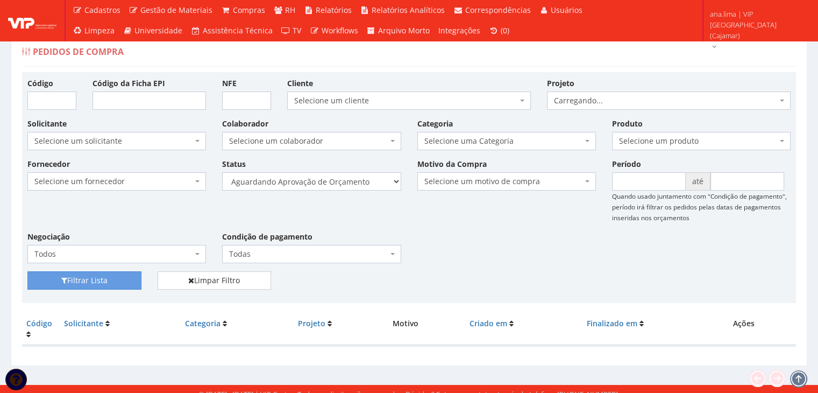
scroll to position [22, 0]
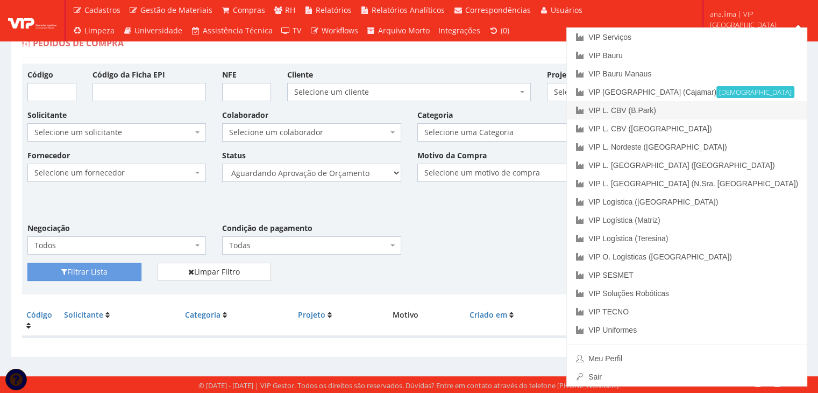
click at [772, 112] on link "VIP L. CBV (B.Park)" at bounding box center [687, 110] width 240 height 18
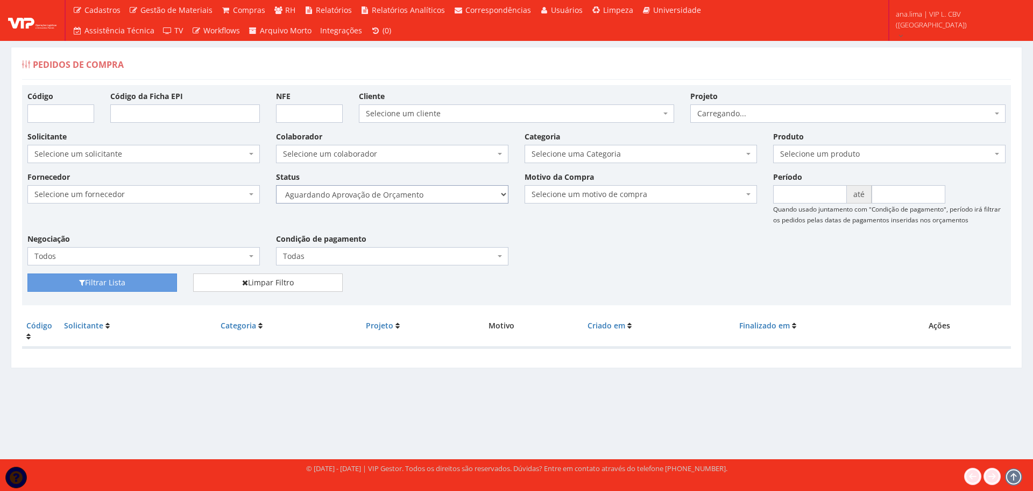
click at [454, 198] on select "Selecione um status Cancelado Aguardando Aprovação Diretoria Pedido Aprovado Ag…" at bounding box center [392, 194] width 232 height 18
select select "1"
click at [276, 185] on select "Selecione um status Cancelado Aguardando Aprovação Diretoria Pedido Aprovado Ag…" at bounding box center [392, 194] width 232 height 18
click at [161, 282] on button "Filtrar Lista" at bounding box center [102, 282] width 150 height 18
drag, startPoint x: 0, startPoint y: 0, endPoint x: 464, endPoint y: 199, distance: 504.7
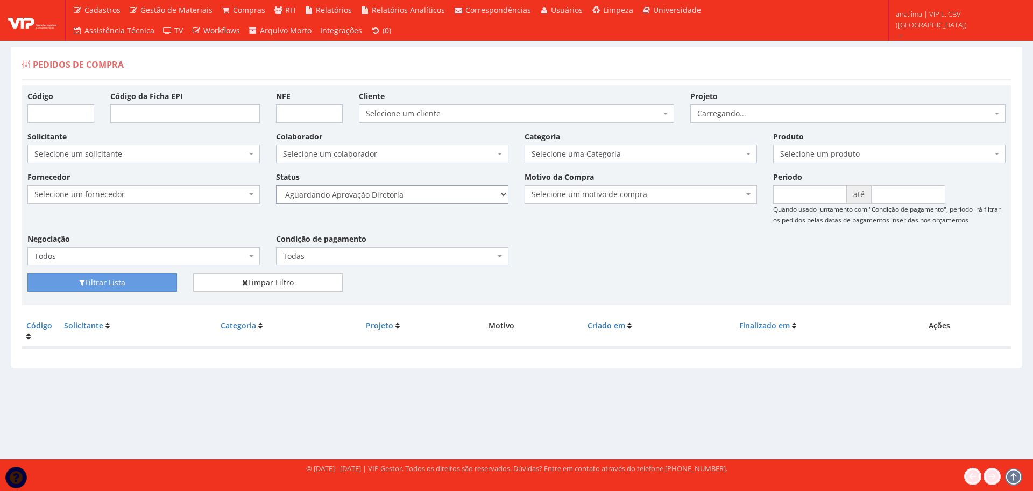
click at [464, 197] on select "Selecione um status Cancelado Aguardando Aprovação Diretoria Pedido Aprovado Ag…" at bounding box center [392, 194] width 232 height 18
select select "4"
click at [276, 185] on select "Selecione um status Cancelado Aguardando Aprovação Diretoria Pedido Aprovado Ag…" at bounding box center [392, 194] width 232 height 18
click at [146, 286] on button "Filtrar Lista" at bounding box center [102, 282] width 150 height 18
